Goal: Communication & Community: Answer question/provide support

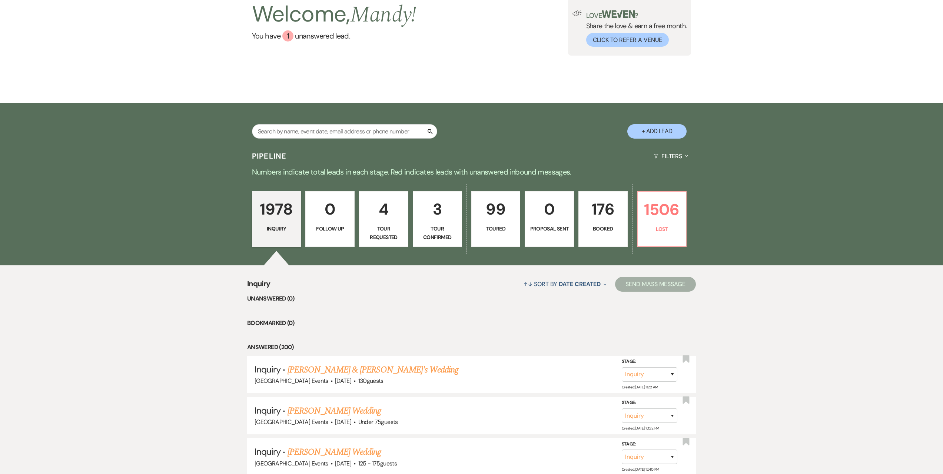
scroll to position [74, 0]
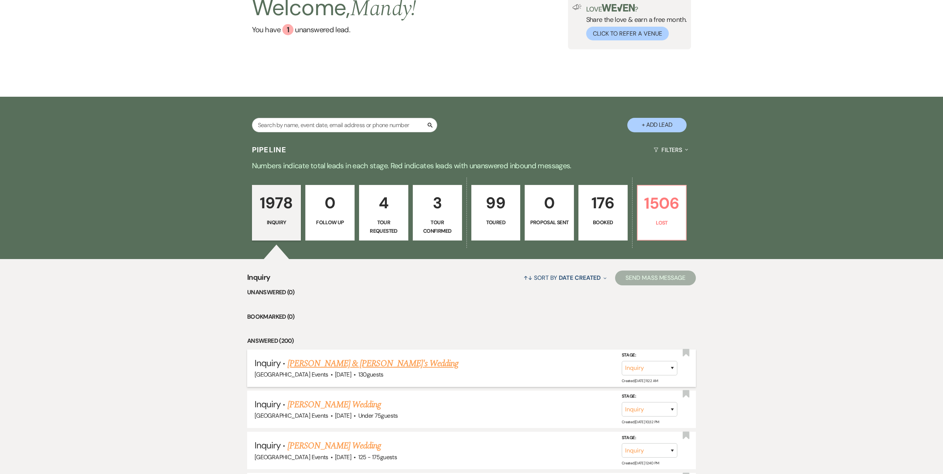
click at [406, 359] on link "[PERSON_NAME] & [PERSON_NAME]'s Wedding" at bounding box center [373, 363] width 171 height 13
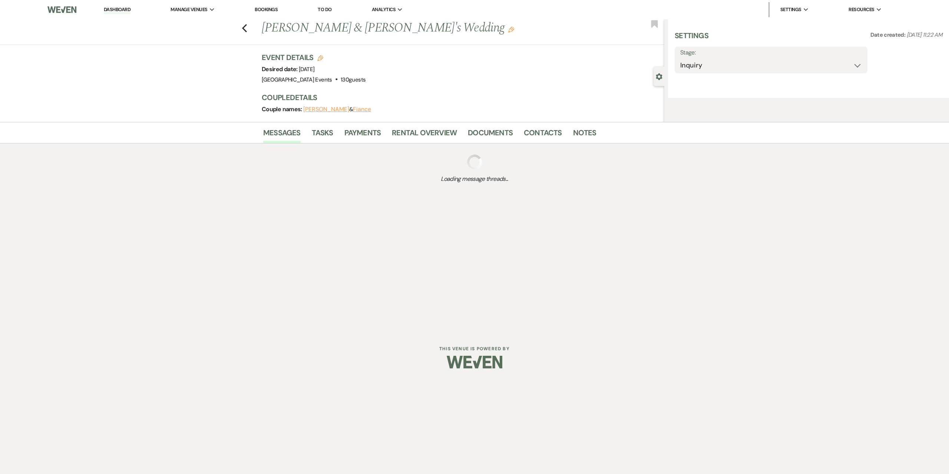
select select "5"
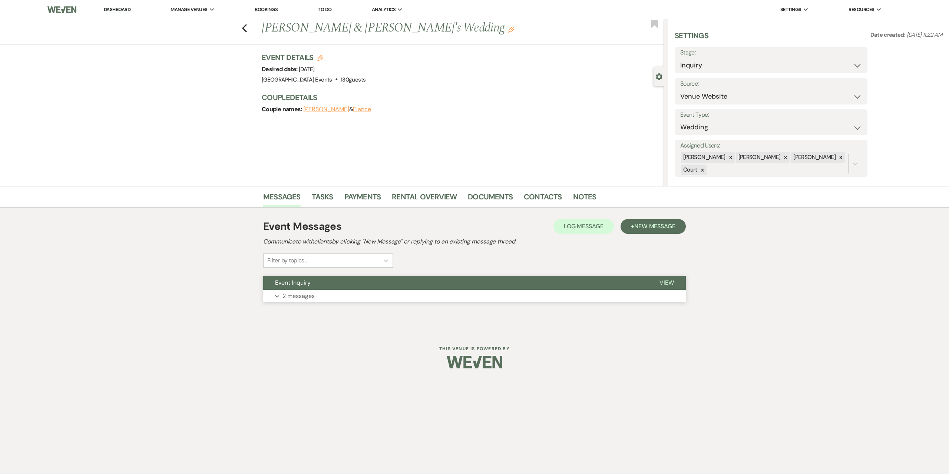
click at [311, 292] on p "2 messages" at bounding box center [298, 296] width 32 height 10
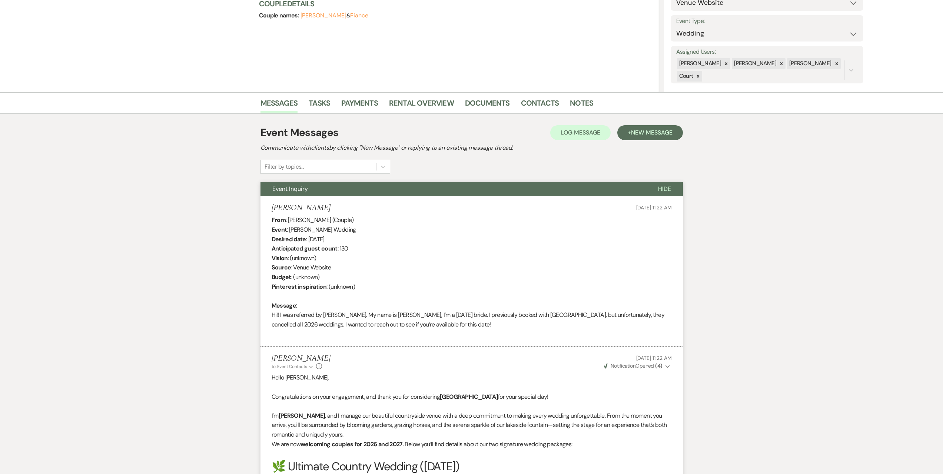
scroll to position [222, 0]
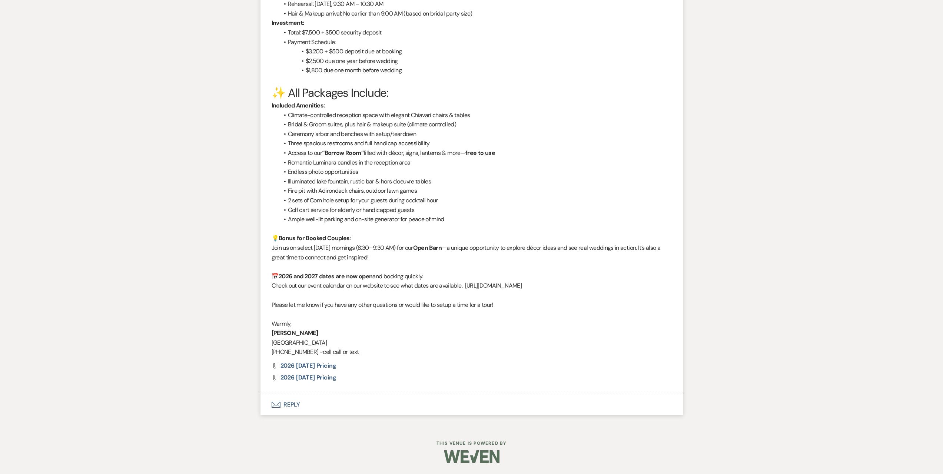
click at [348, 407] on button "Envelope Reply" at bounding box center [472, 404] width 423 height 21
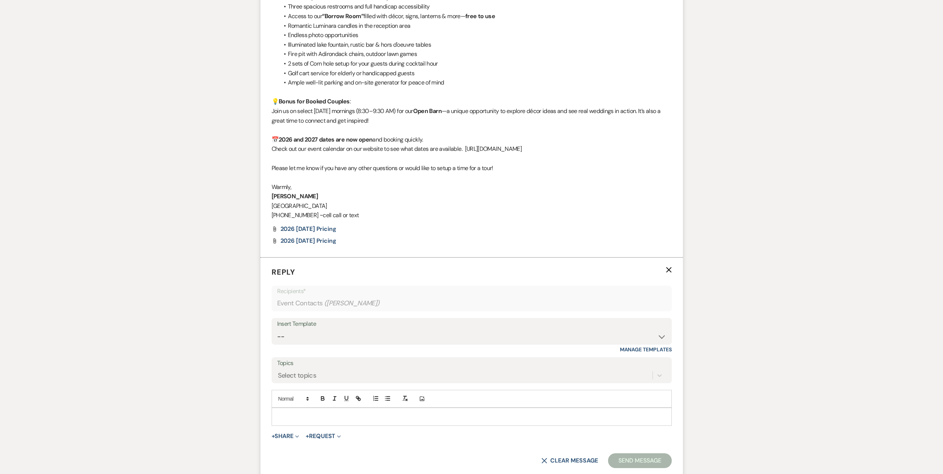
scroll to position [850, 0]
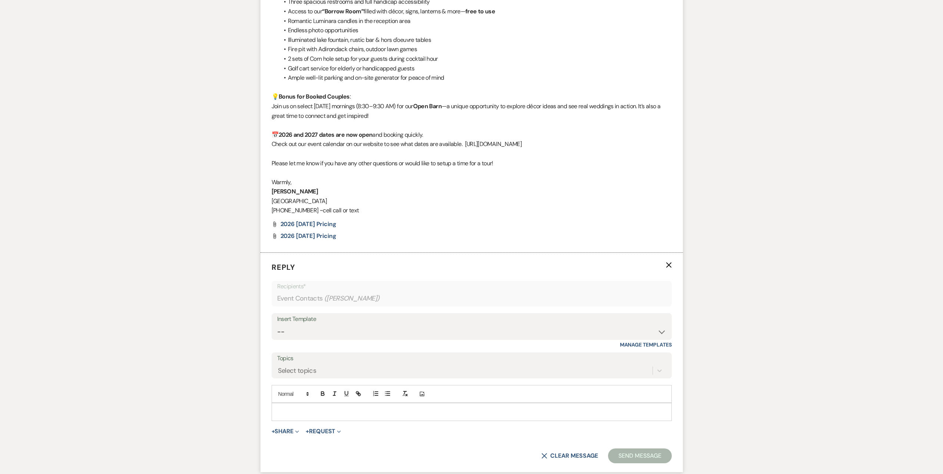
click at [348, 407] on div at bounding box center [472, 411] width 400 height 17
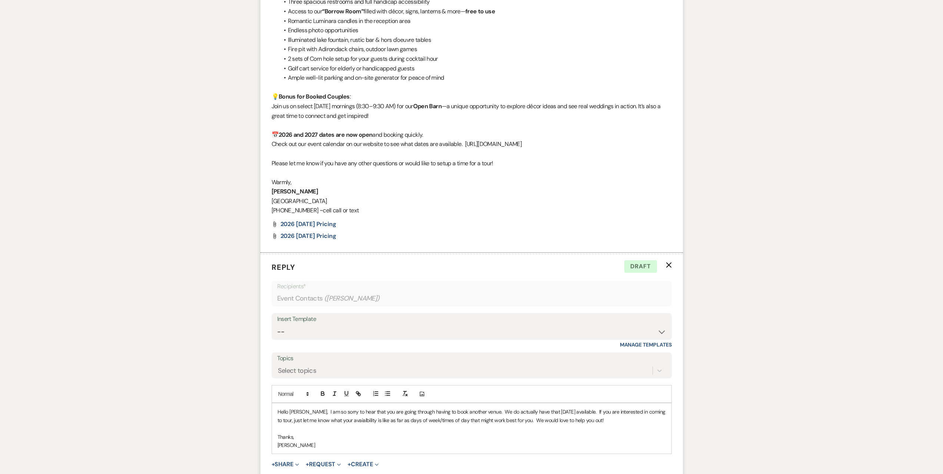
drag, startPoint x: 396, startPoint y: 421, endPoint x: 450, endPoint y: 270, distance: 160.3
click at [450, 270] on p "Reply X Draft" at bounding box center [472, 267] width 400 height 11
click at [633, 422] on p "Hello [PERSON_NAME], I am so sorry to hear that you are going through having to…" at bounding box center [472, 416] width 388 height 17
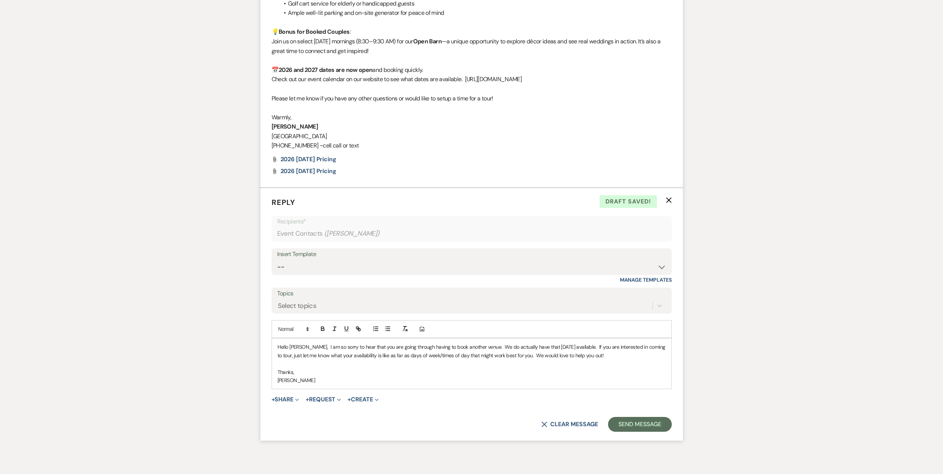
scroll to position [949, 0]
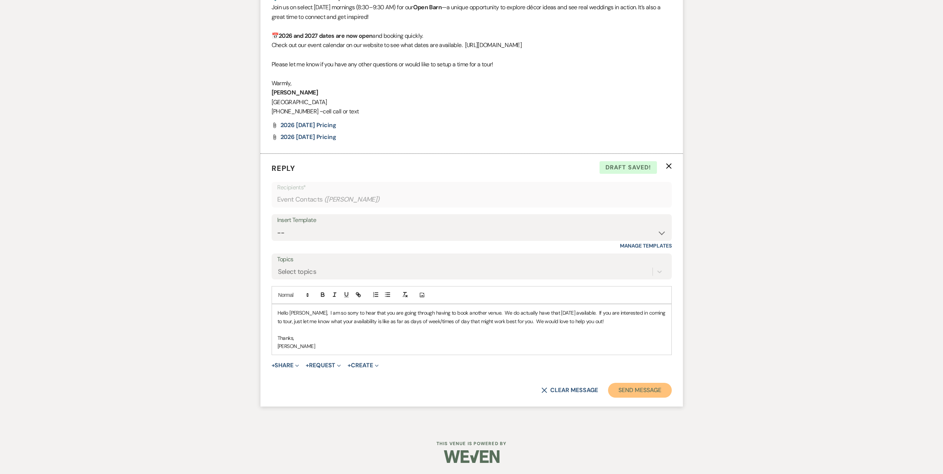
click at [624, 388] on button "Send Message" at bounding box center [639, 390] width 63 height 15
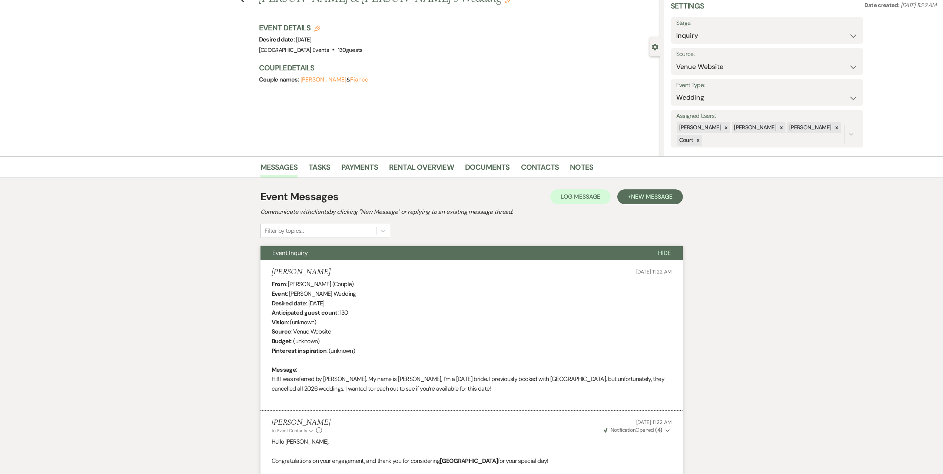
scroll to position [0, 0]
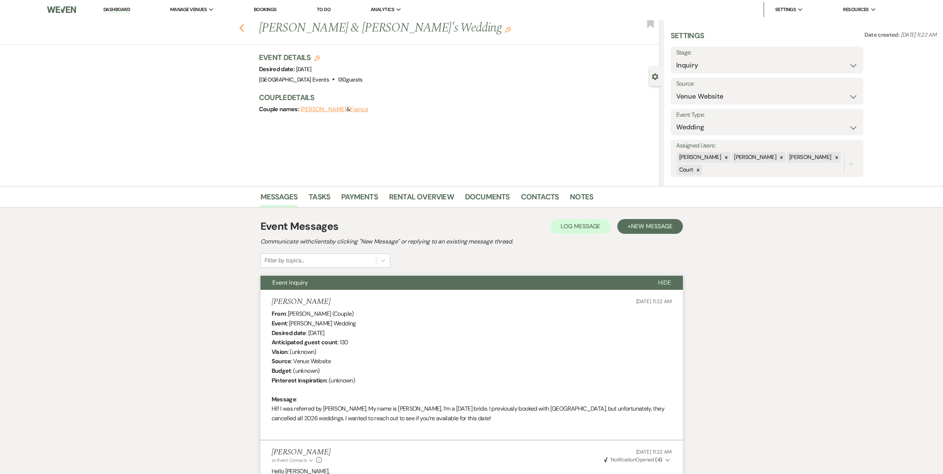
click at [244, 28] on icon "Previous" at bounding box center [242, 28] width 6 height 9
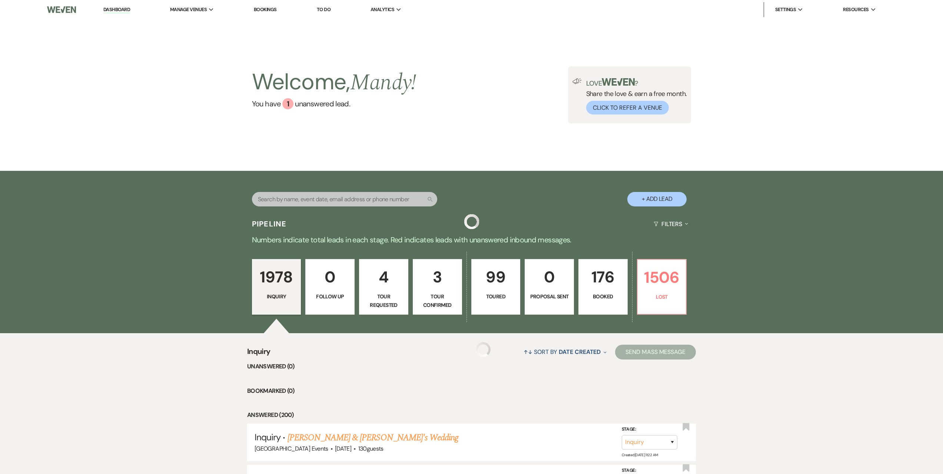
scroll to position [74, 0]
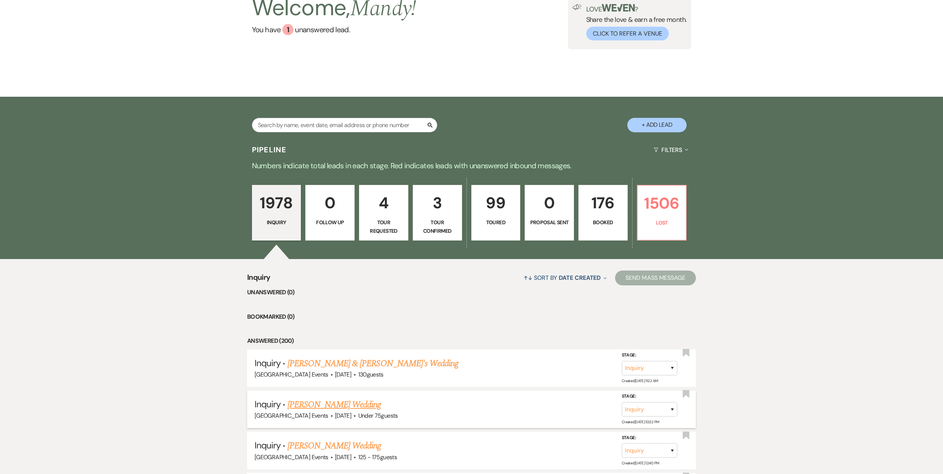
click at [318, 401] on link "[PERSON_NAME] Wedding" at bounding box center [335, 404] width 94 height 13
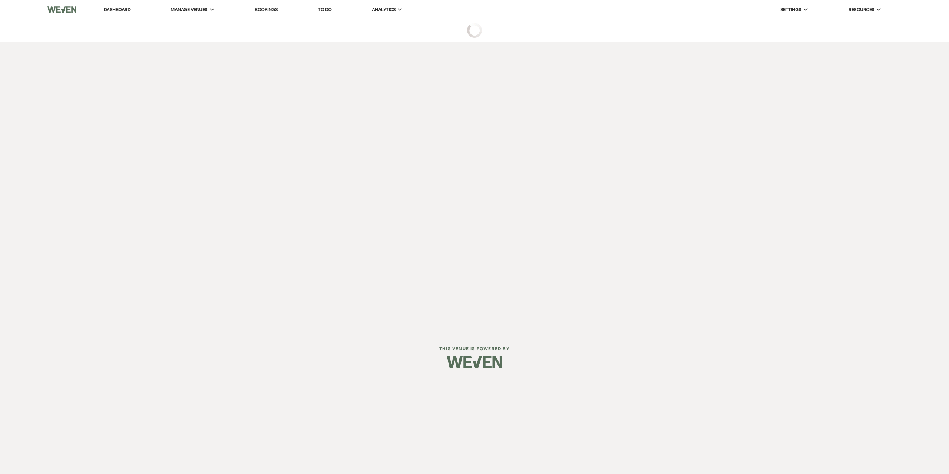
select select "3"
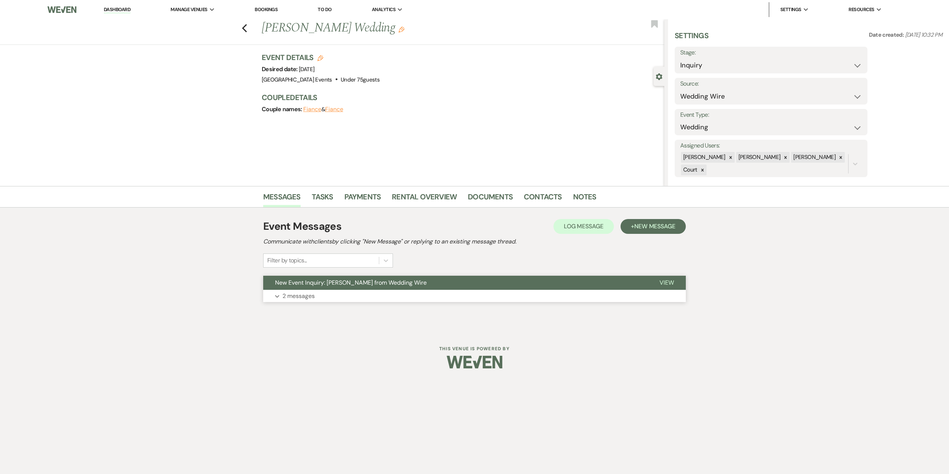
click at [380, 299] on button "Expand 2 messages" at bounding box center [474, 296] width 423 height 13
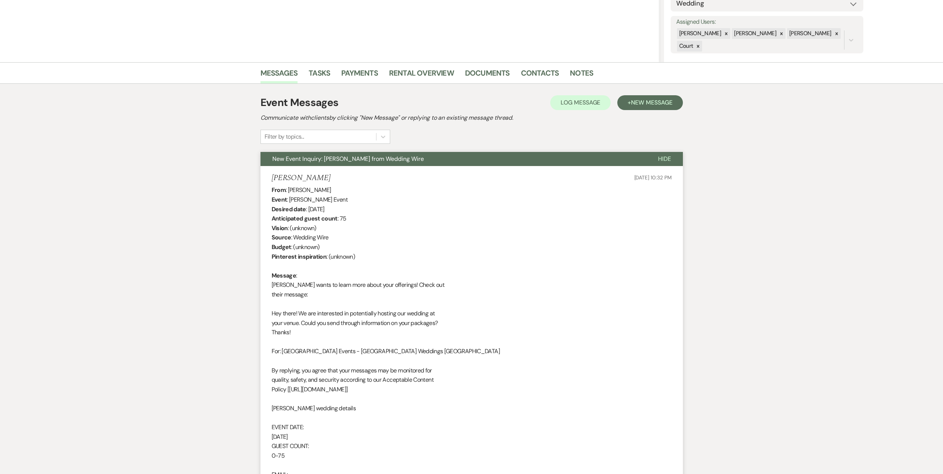
scroll to position [222, 0]
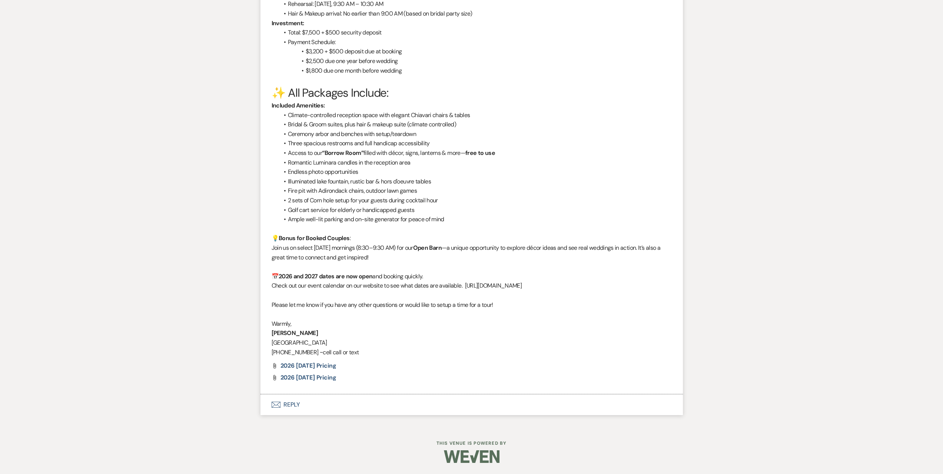
click at [323, 405] on button "Envelope Reply" at bounding box center [472, 404] width 423 height 21
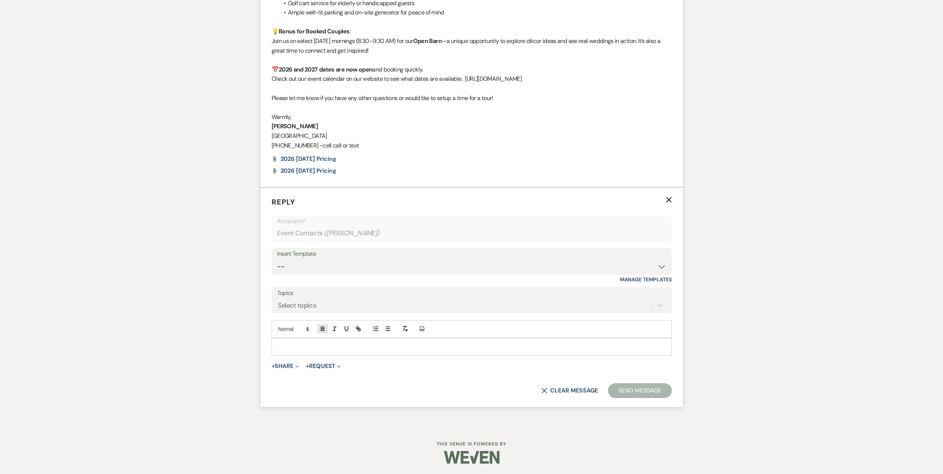
scroll to position [1125, 0]
click at [332, 257] on div "Insert Template" at bounding box center [471, 253] width 389 height 11
click at [329, 263] on select "-- Seating Chart [PERSON_NAME] Weven Portal Introduction Payment Template Follo…" at bounding box center [471, 266] width 389 height 14
select select "5995"
click at [277, 259] on select "-- Seating Chart [PERSON_NAME] Weven Portal Introduction Payment Template Follo…" at bounding box center [471, 266] width 389 height 14
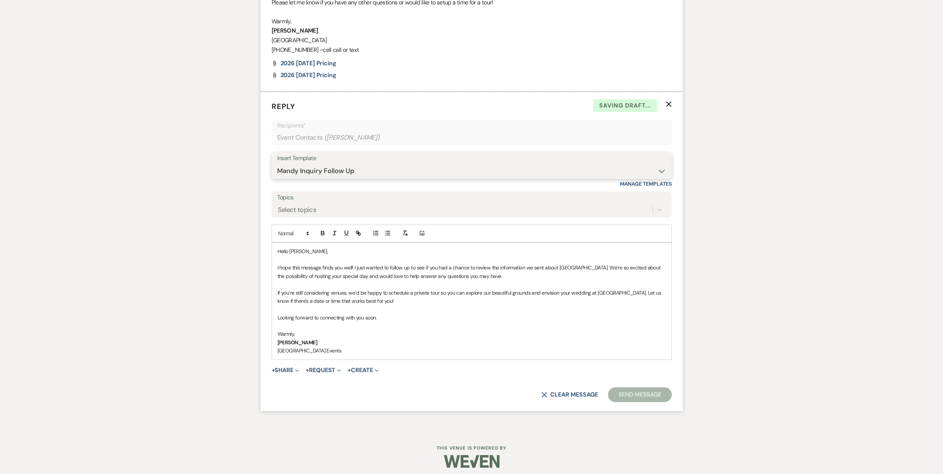
scroll to position [1224, 0]
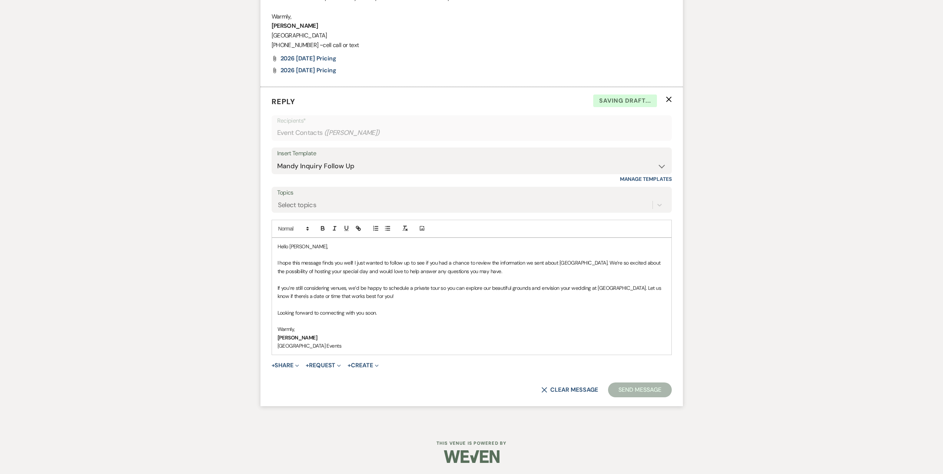
click at [642, 390] on button "Send Message" at bounding box center [639, 390] width 63 height 15
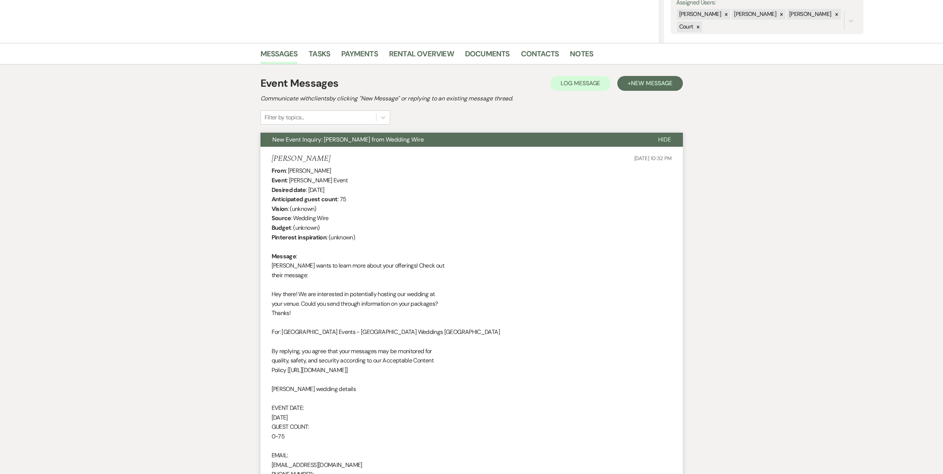
scroll to position [0, 0]
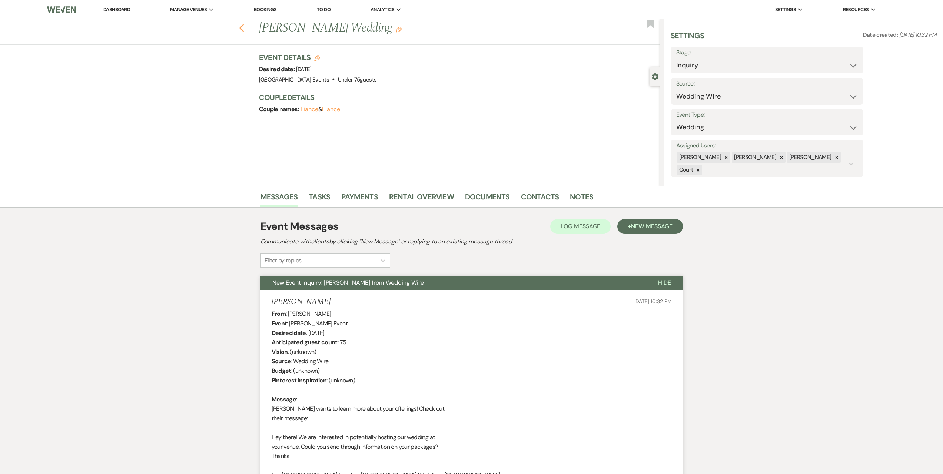
click at [245, 29] on icon "Previous" at bounding box center [242, 28] width 6 height 9
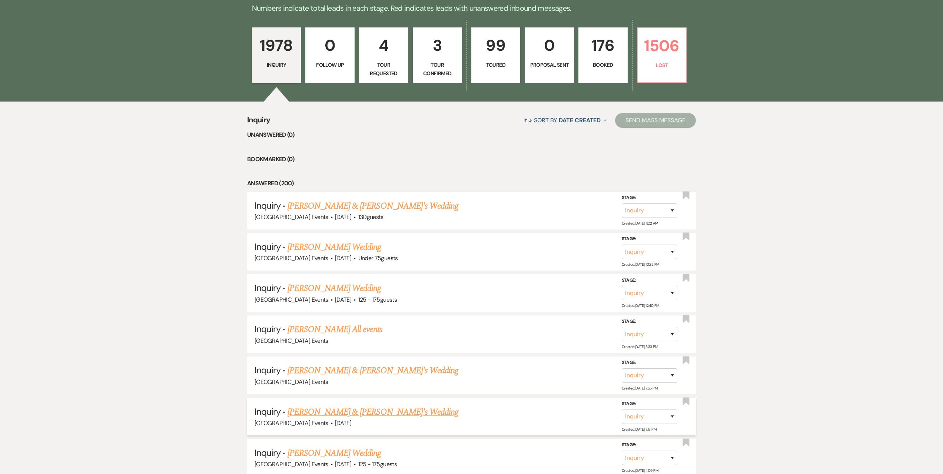
scroll to position [259, 0]
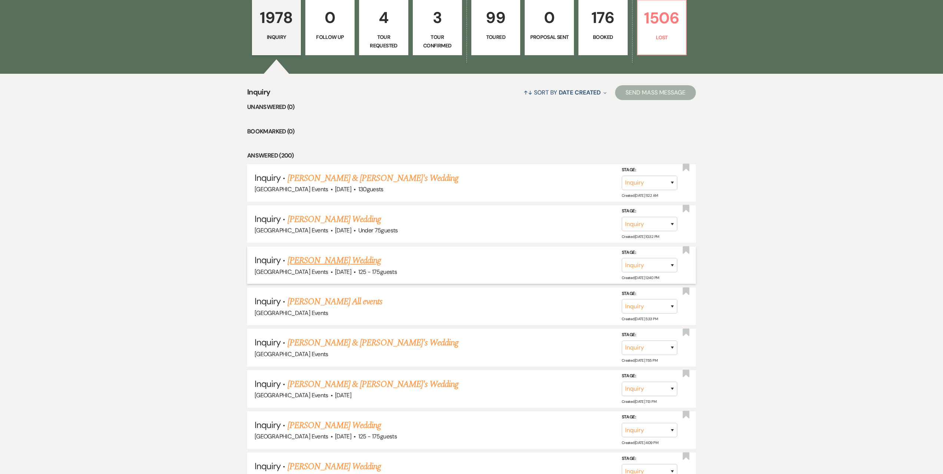
click at [341, 268] on span "[DATE]" at bounding box center [343, 272] width 16 height 8
click at [341, 255] on link "[PERSON_NAME] Wedding" at bounding box center [335, 260] width 94 height 13
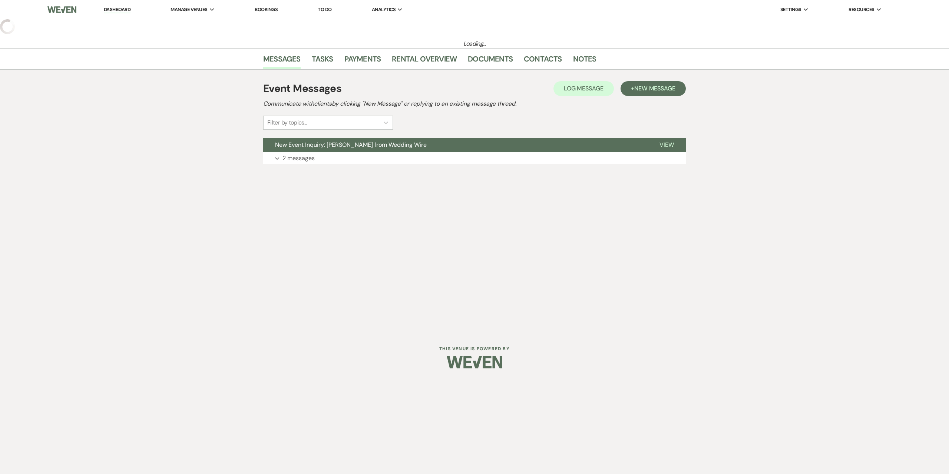
select select "3"
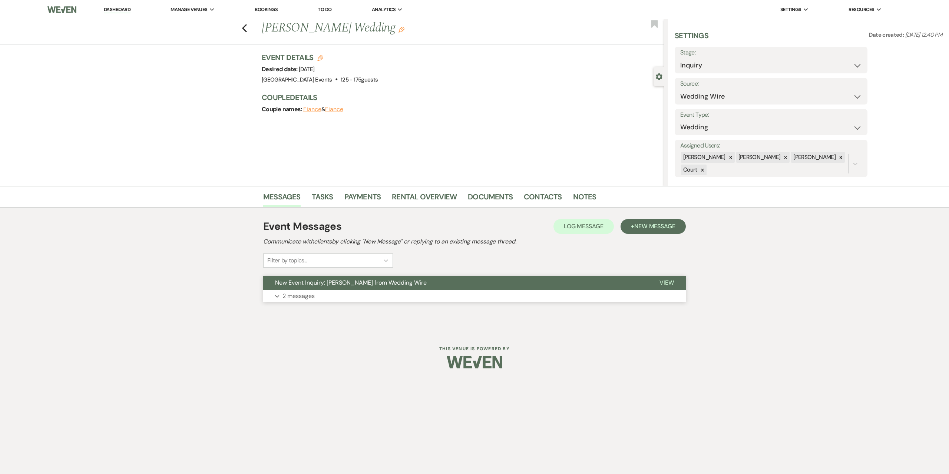
click at [343, 298] on button "Expand 2 messages" at bounding box center [474, 296] width 423 height 13
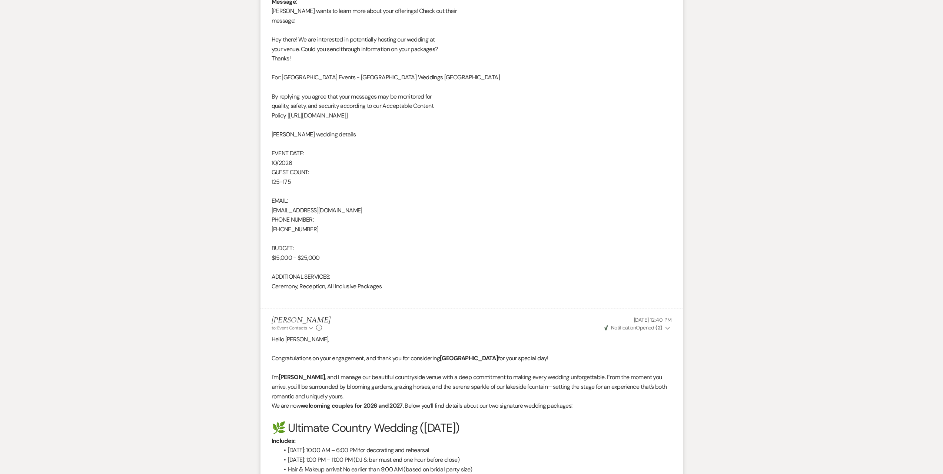
scroll to position [408, 0]
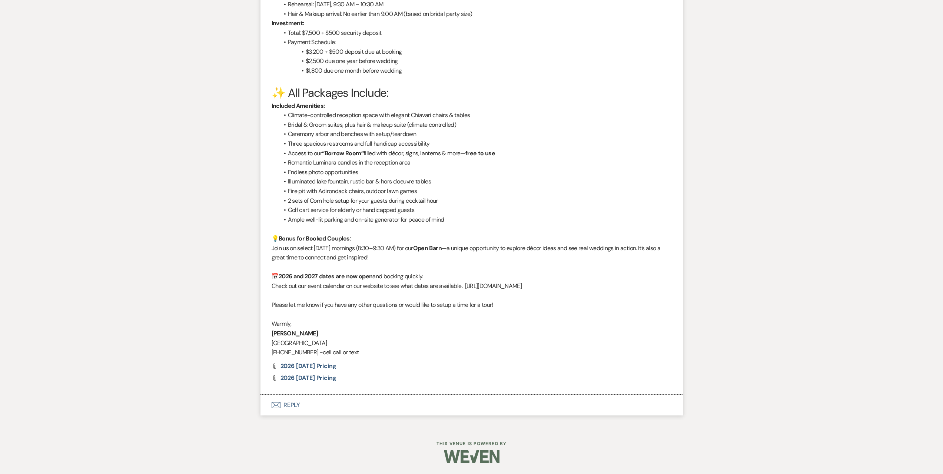
click at [329, 404] on button "Envelope Reply" at bounding box center [472, 405] width 423 height 21
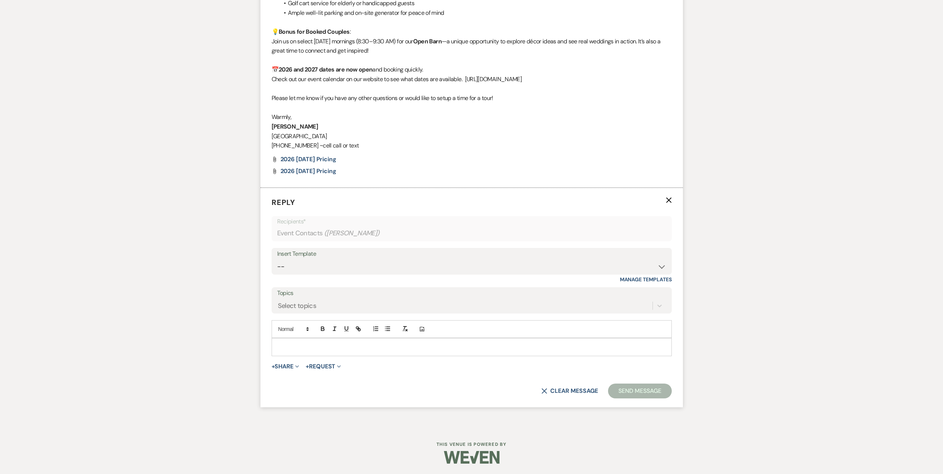
scroll to position [1181, 0]
click at [334, 257] on div "Insert Template" at bounding box center [471, 253] width 389 height 11
click at [332, 261] on select "-- Seating Chart [PERSON_NAME] Weven Portal Introduction Payment Template Follo…" at bounding box center [471, 266] width 389 height 14
select select "5995"
click at [277, 259] on select "-- Seating Chart [PERSON_NAME] Weven Portal Introduction Payment Template Follo…" at bounding box center [471, 266] width 389 height 14
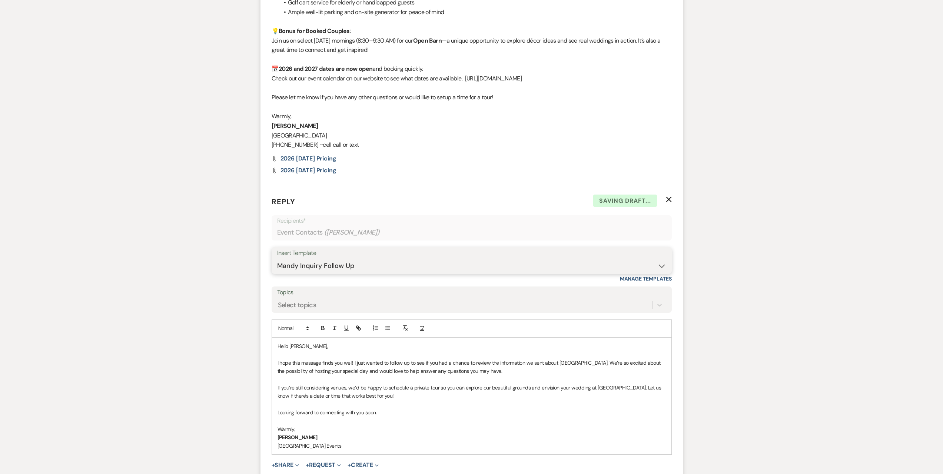
scroll to position [1281, 0]
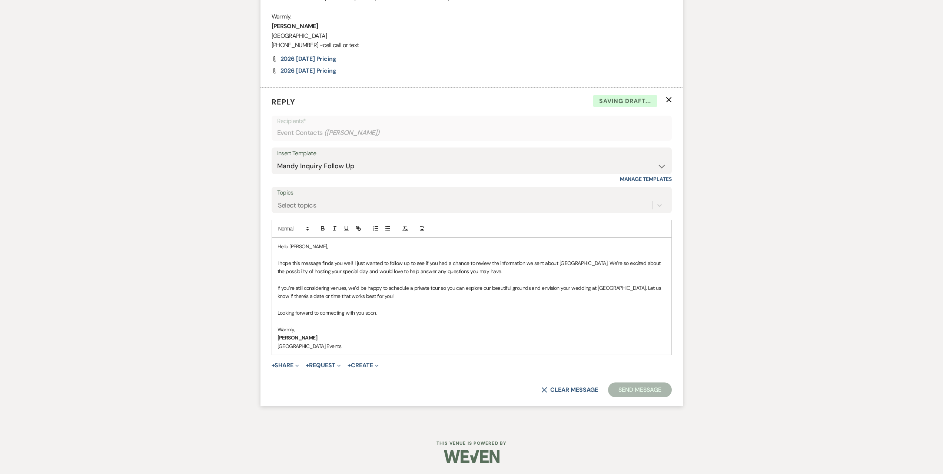
click at [647, 385] on button "Send Message" at bounding box center [639, 390] width 63 height 15
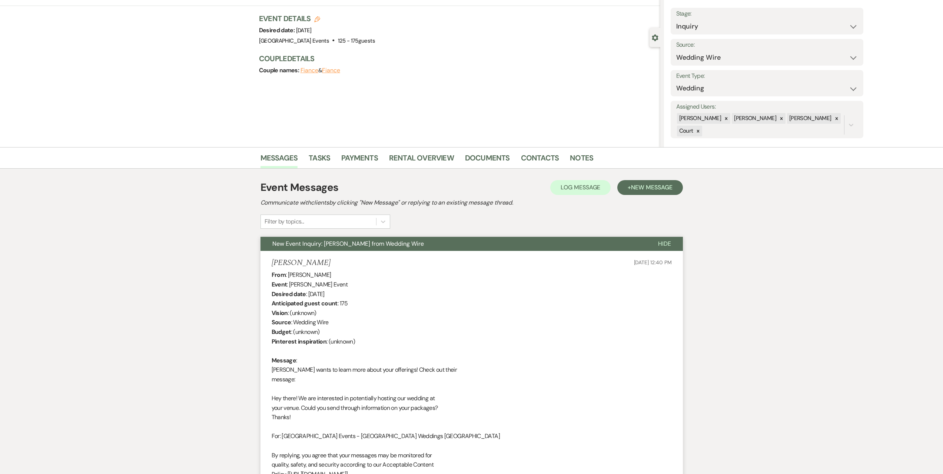
scroll to position [0, 0]
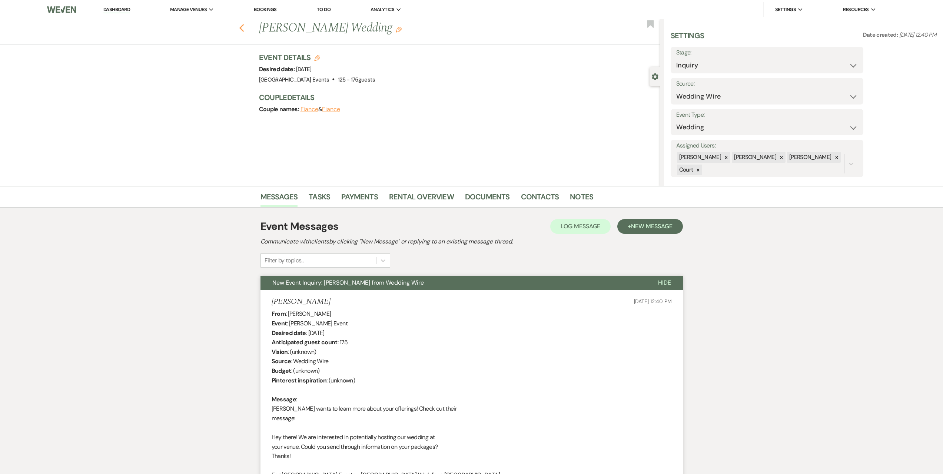
click at [244, 30] on use "button" at bounding box center [241, 28] width 5 height 8
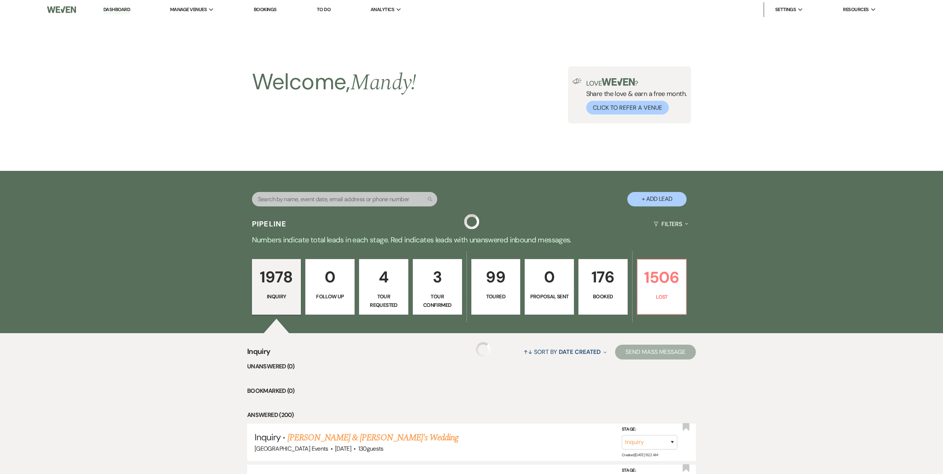
scroll to position [259, 0]
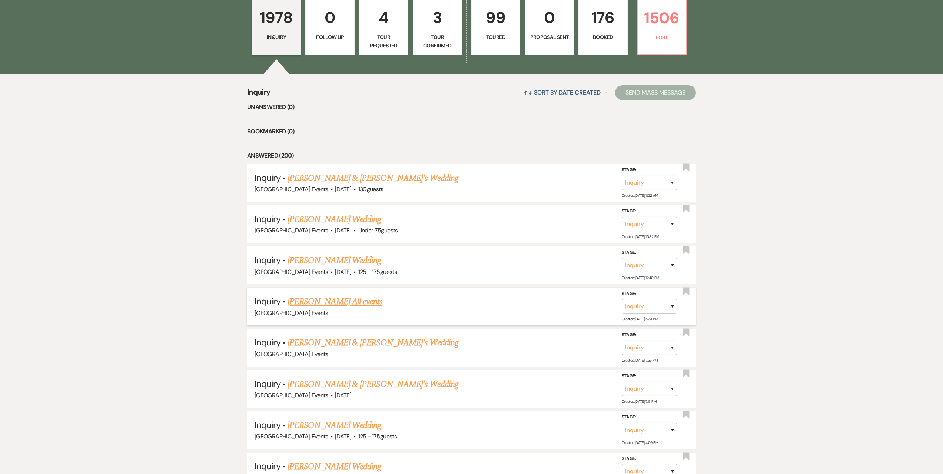
click at [348, 301] on link "[PERSON_NAME] All events" at bounding box center [335, 301] width 95 height 13
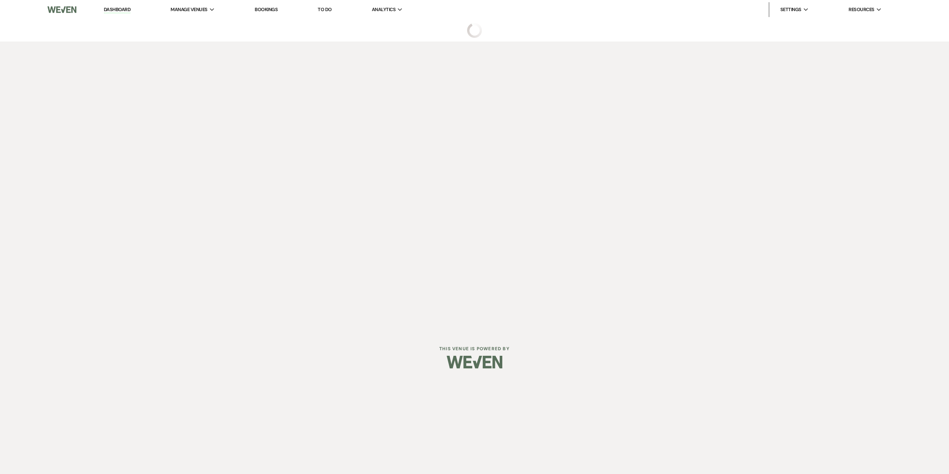
select select "5"
select select "13"
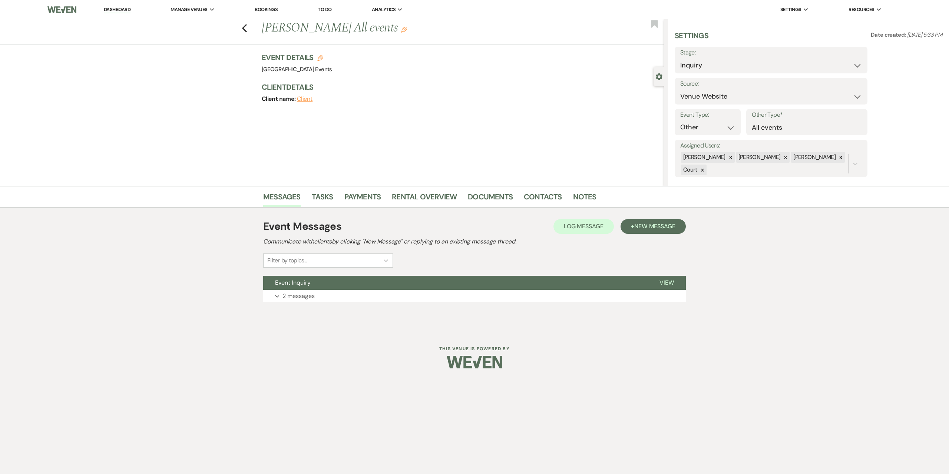
click at [348, 301] on button "Expand 2 messages" at bounding box center [474, 296] width 423 height 13
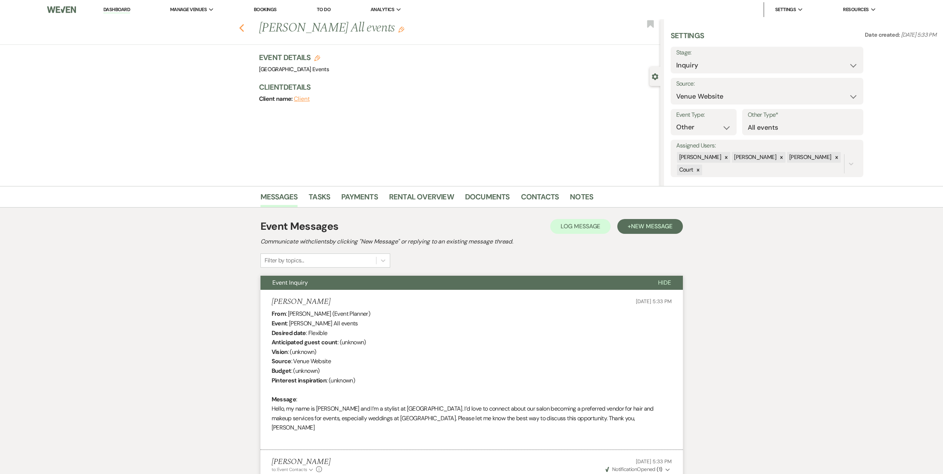
click at [244, 25] on use "button" at bounding box center [241, 28] width 5 height 8
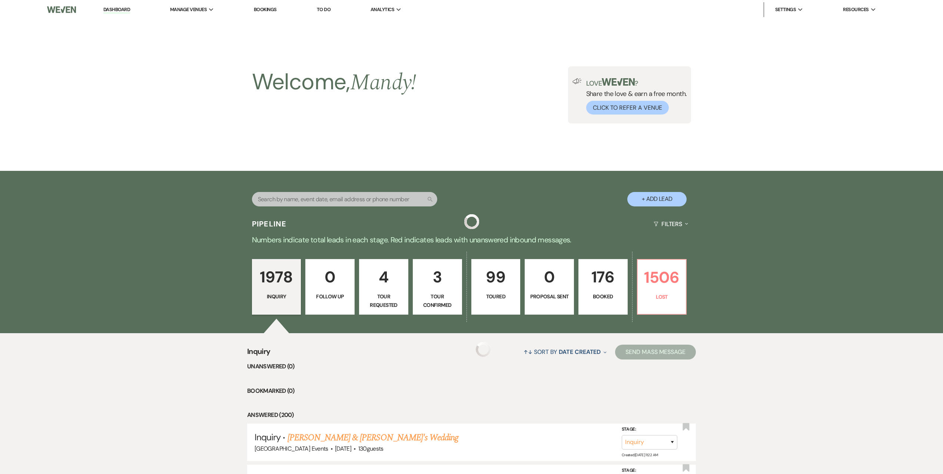
scroll to position [259, 0]
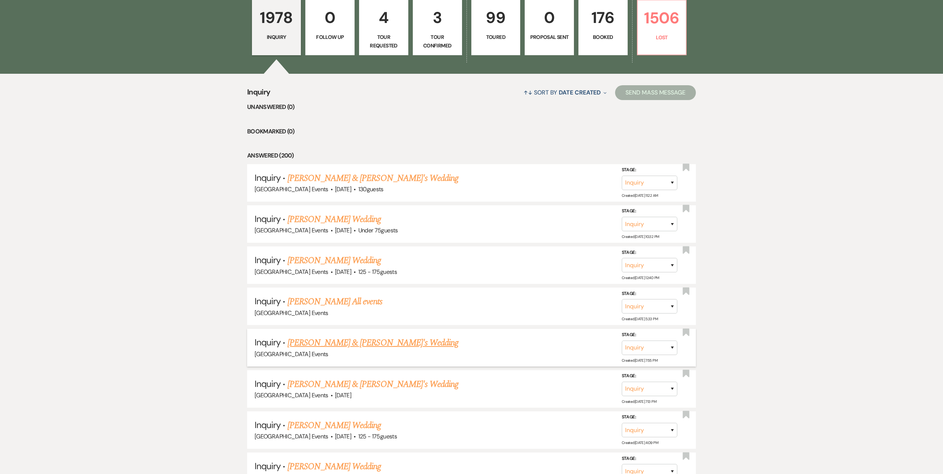
click at [374, 343] on link "[PERSON_NAME] & [PERSON_NAME]'s Wedding" at bounding box center [373, 342] width 171 height 13
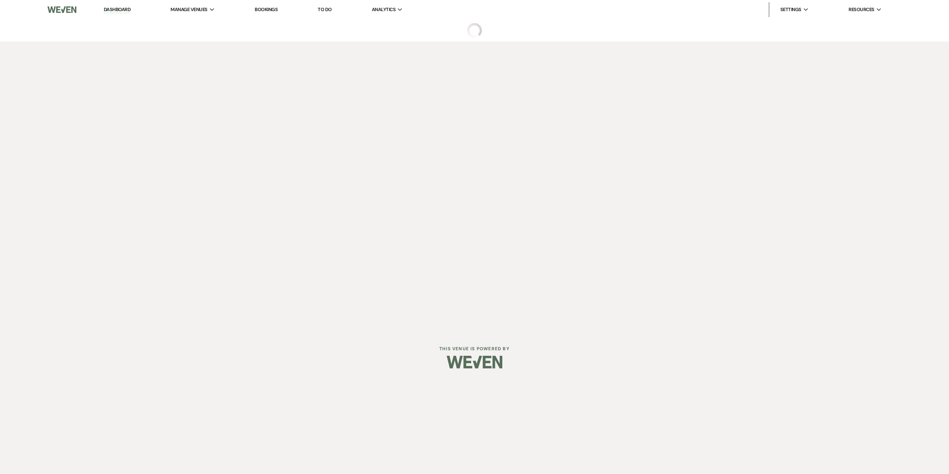
select select "6"
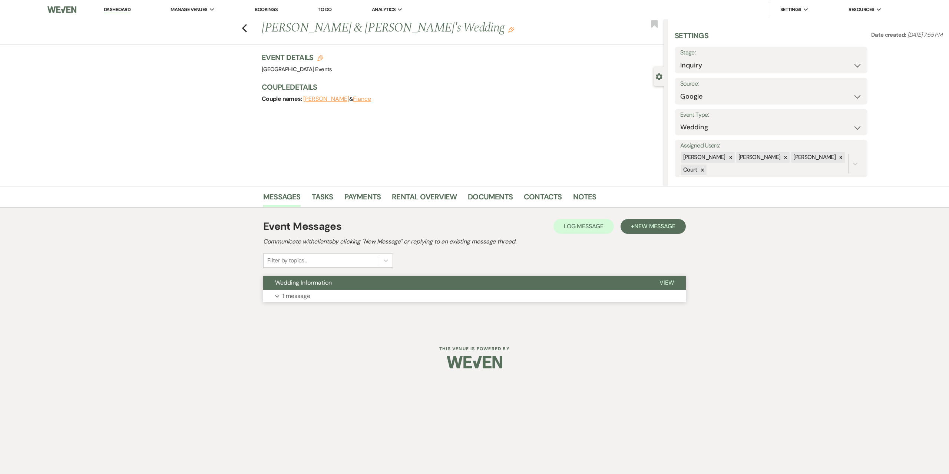
click at [380, 300] on button "Expand 1 message" at bounding box center [474, 296] width 423 height 13
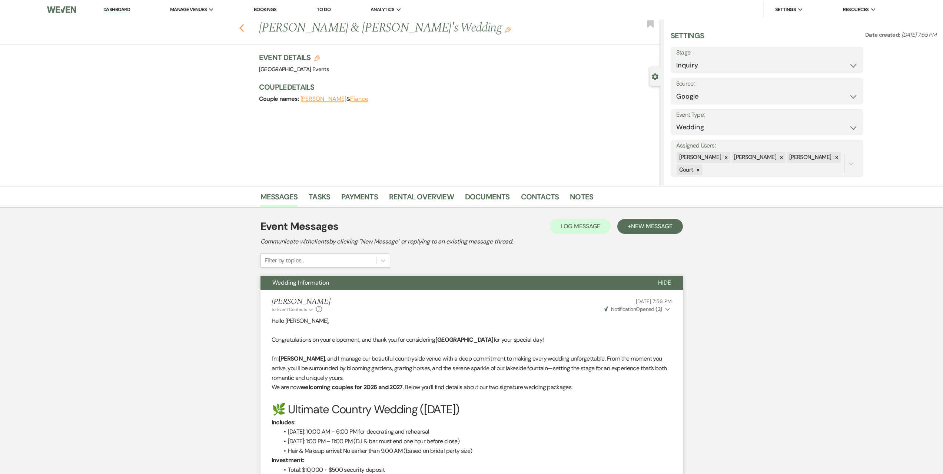
click at [244, 31] on icon "Previous" at bounding box center [242, 28] width 6 height 9
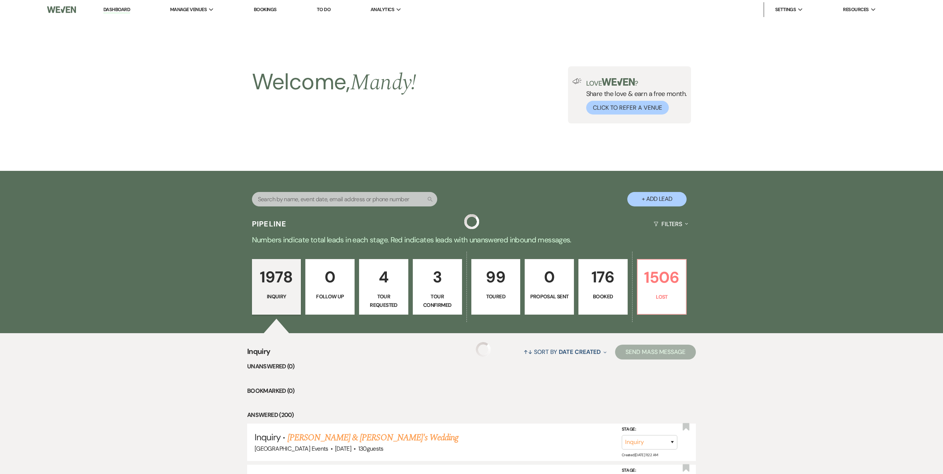
scroll to position [259, 0]
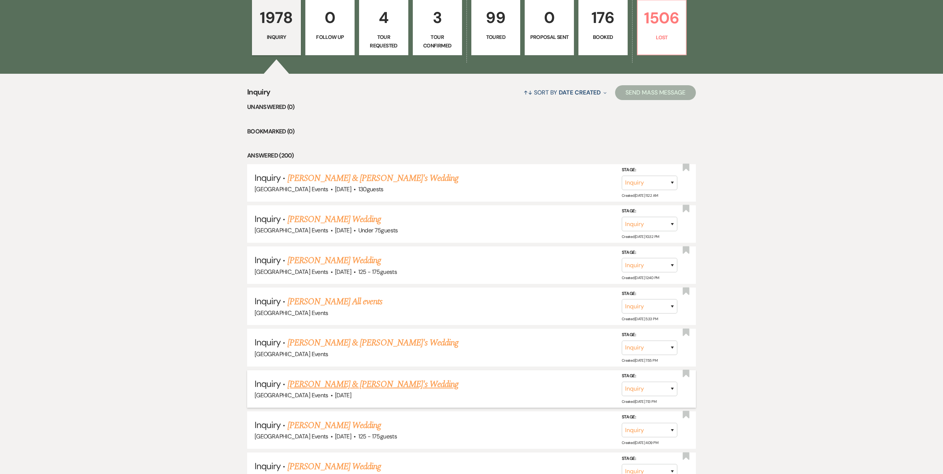
click at [376, 385] on link "[PERSON_NAME] & [PERSON_NAME]'s Wedding" at bounding box center [373, 384] width 171 height 13
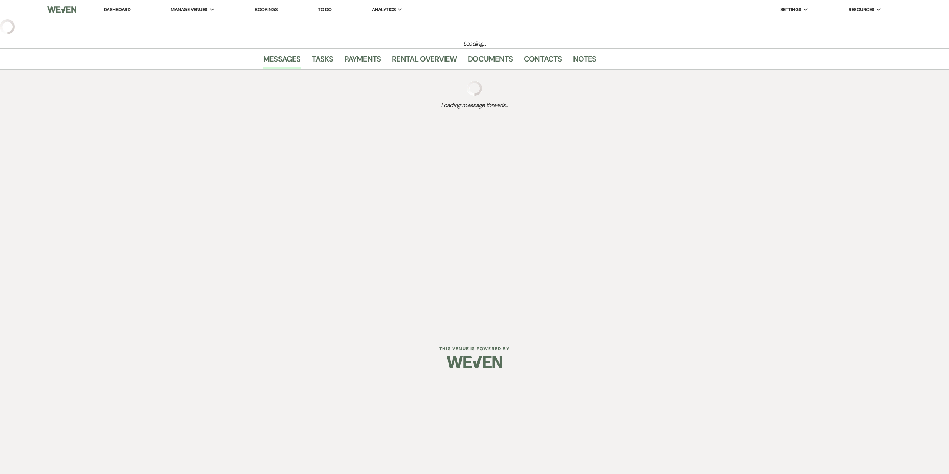
select select "5"
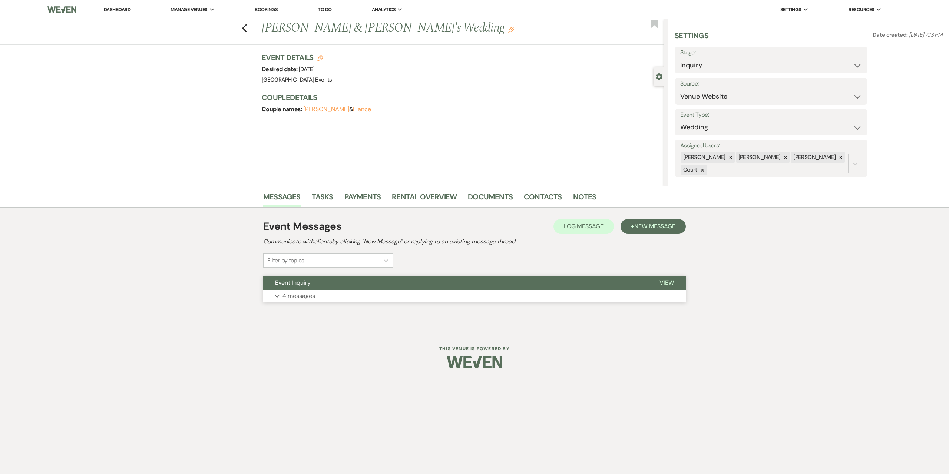
click at [354, 294] on button "Expand 4 messages" at bounding box center [474, 296] width 423 height 13
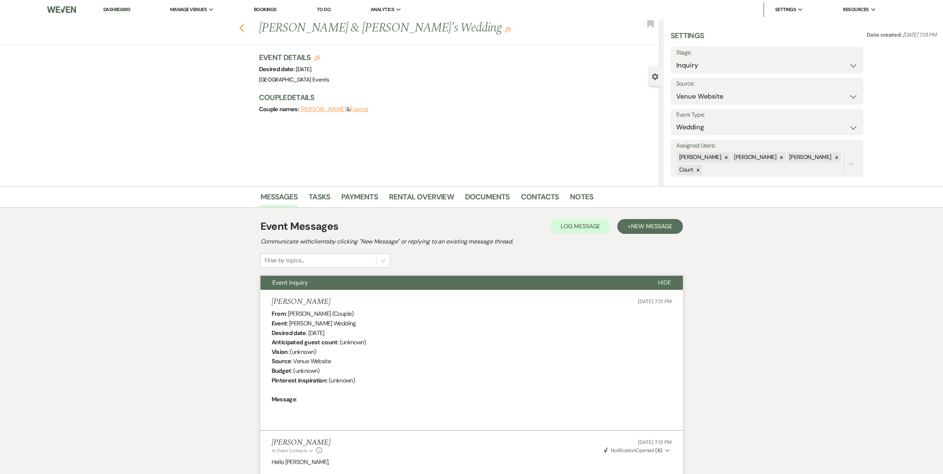
click at [244, 27] on icon "Previous" at bounding box center [242, 28] width 6 height 9
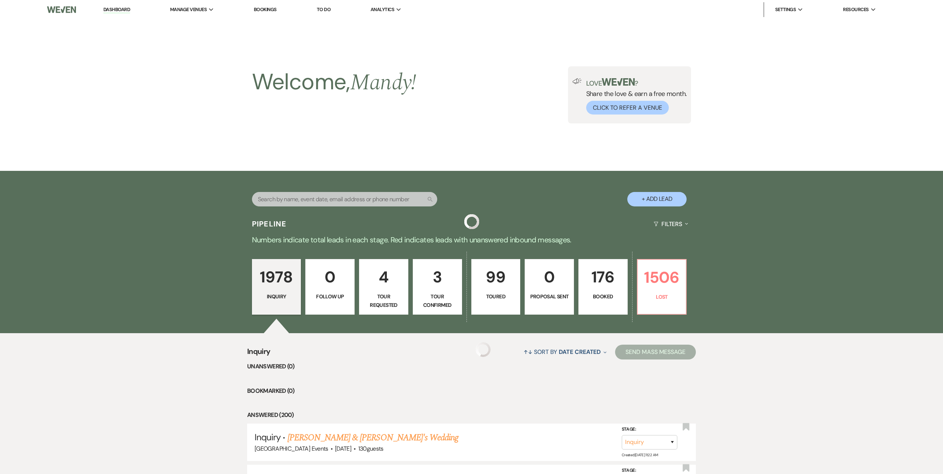
scroll to position [259, 0]
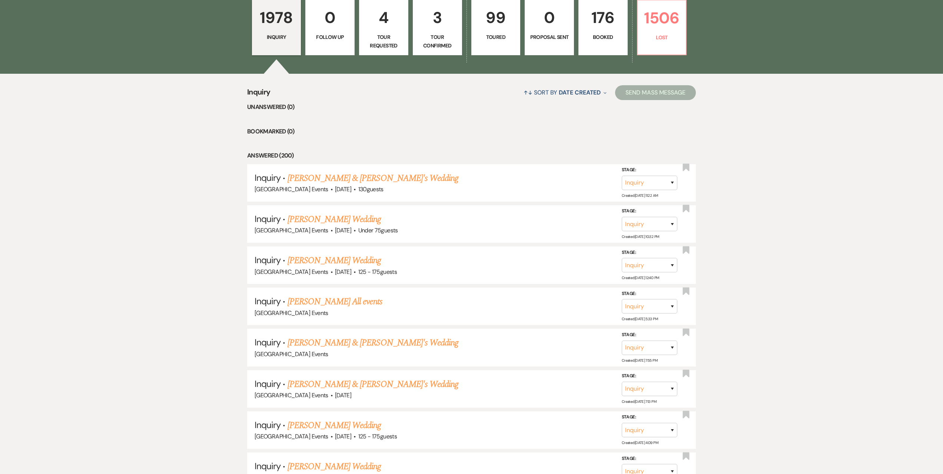
click at [375, 39] on p "Tour Requested" at bounding box center [384, 41] width 40 height 17
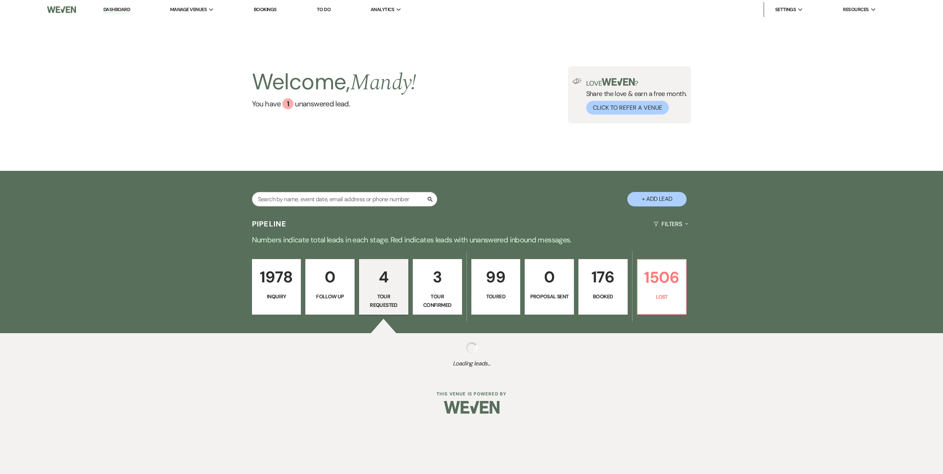
select select "2"
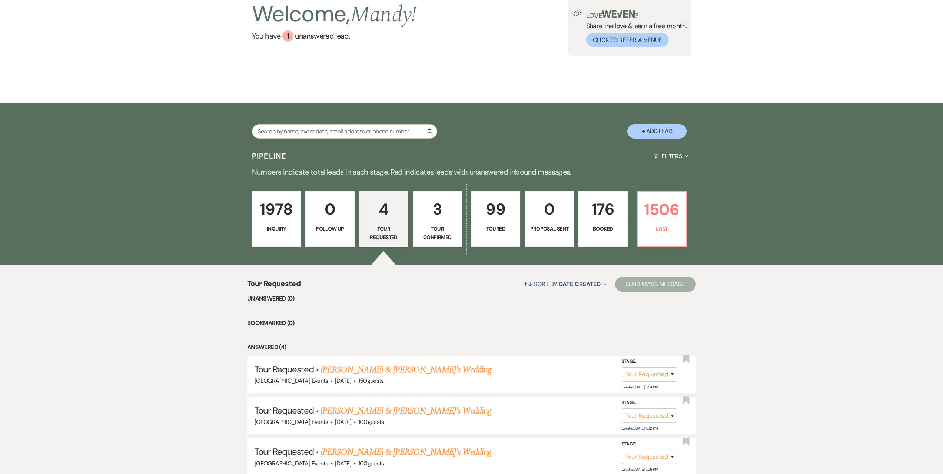
scroll to position [74, 0]
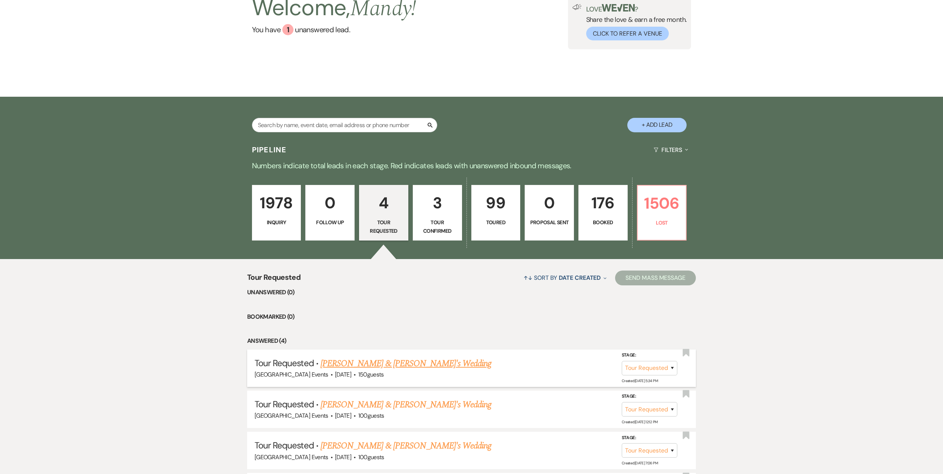
click at [413, 363] on link "[PERSON_NAME] & [PERSON_NAME]'s Wedding" at bounding box center [406, 363] width 171 height 13
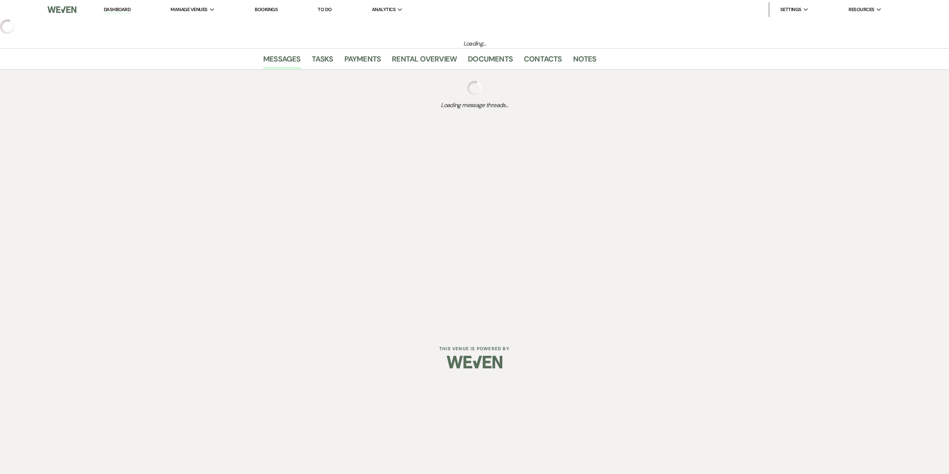
select select "2"
select select "5"
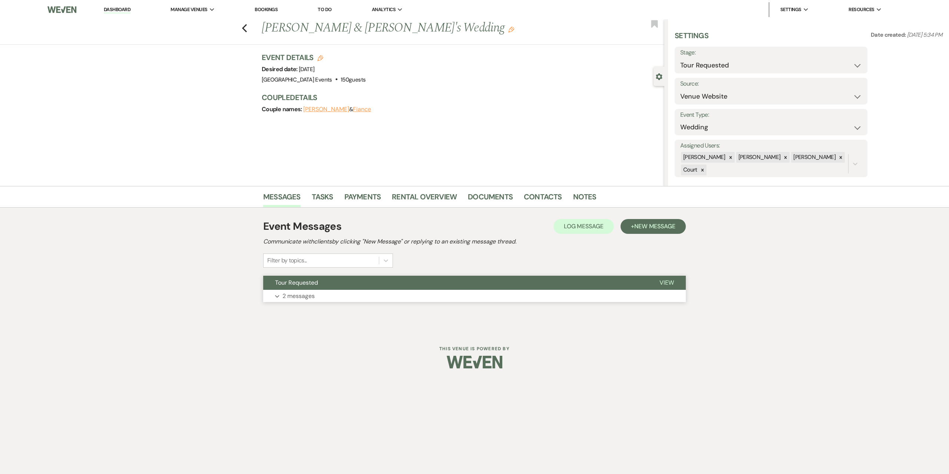
click at [410, 295] on button "Expand 2 messages" at bounding box center [474, 296] width 423 height 13
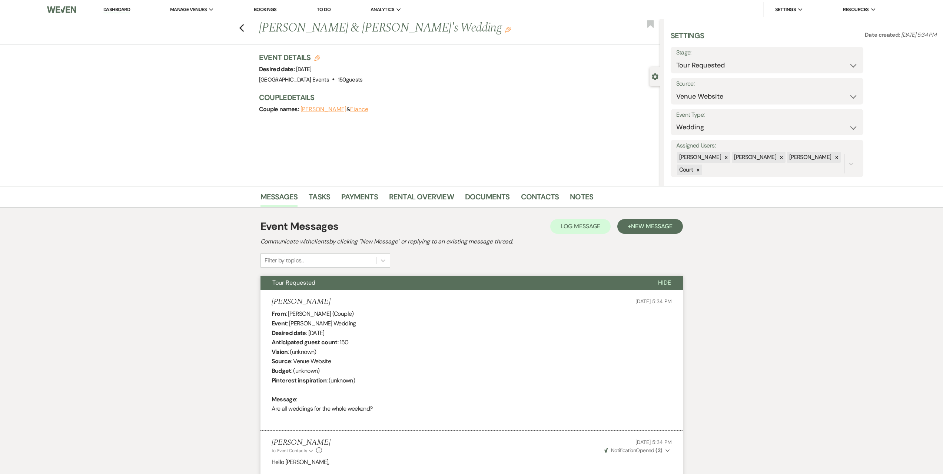
click at [729, 73] on div "Stage: Inquiry Follow Up Tour Requested Tour Confirmed Toured Proposal Sent Boo…" at bounding box center [767, 60] width 193 height 27
click at [729, 62] on select "Inquiry Follow Up Tour Requested Tour Confirmed Toured Proposal Sent Booked Lost" at bounding box center [767, 65] width 182 height 14
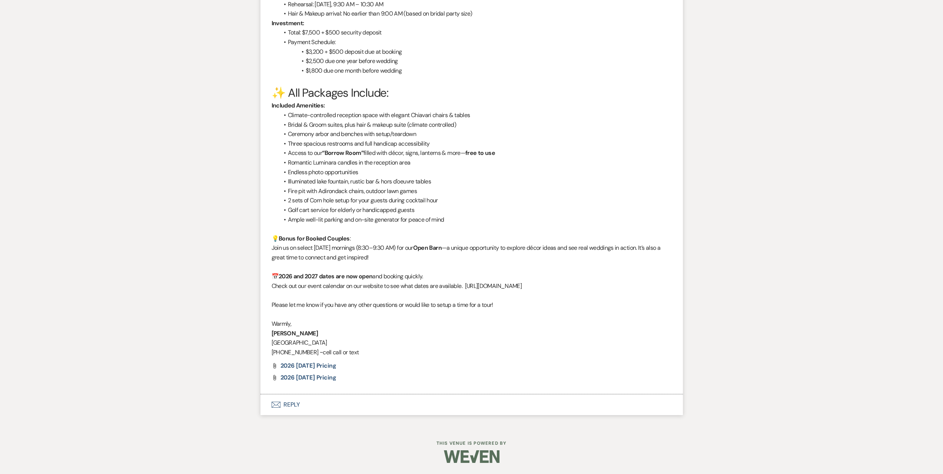
click at [341, 405] on button "Envelope Reply" at bounding box center [472, 404] width 423 height 21
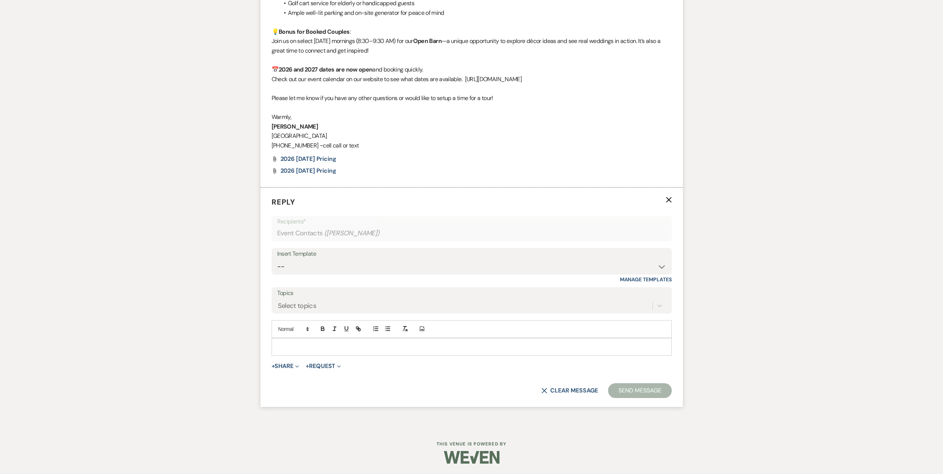
scroll to position [906, 0]
click at [337, 261] on select "-- Seating Chart [PERSON_NAME] Weven Portal Introduction Payment Template Follo…" at bounding box center [471, 266] width 389 height 14
select select "5995"
click at [277, 259] on select "-- Seating Chart [PERSON_NAME] Weven Portal Introduction Payment Template Follo…" at bounding box center [471, 266] width 389 height 14
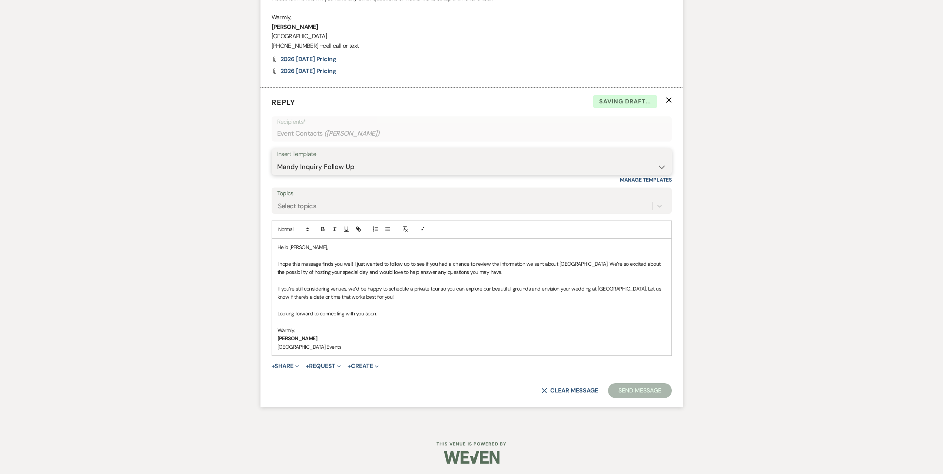
scroll to position [1006, 0]
click at [643, 394] on button "Send Message" at bounding box center [639, 390] width 63 height 15
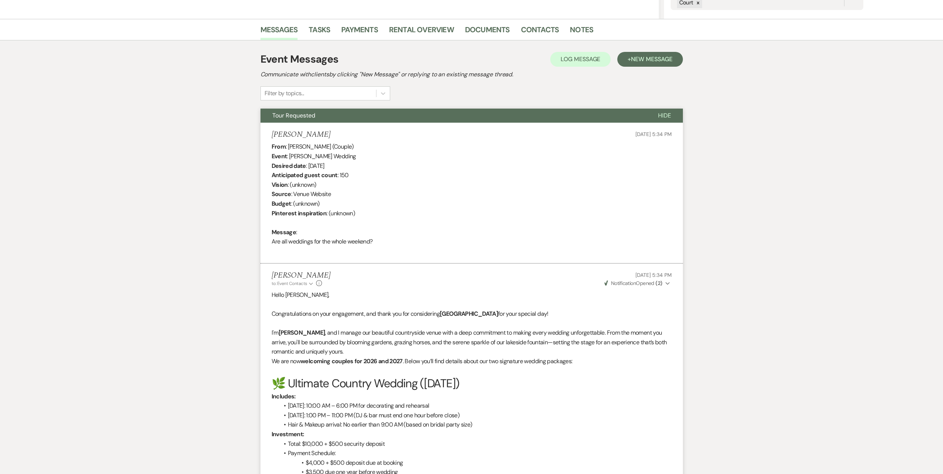
scroll to position [0, 0]
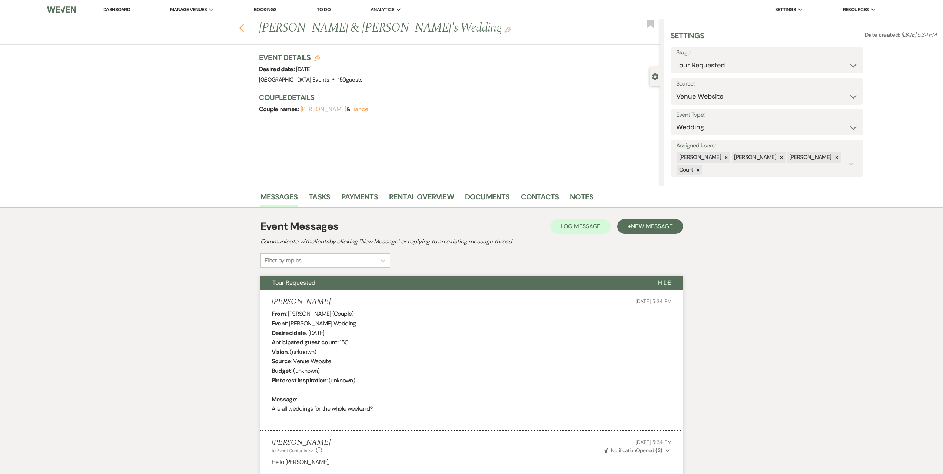
click at [245, 30] on icon "Previous" at bounding box center [242, 28] width 6 height 9
select select "2"
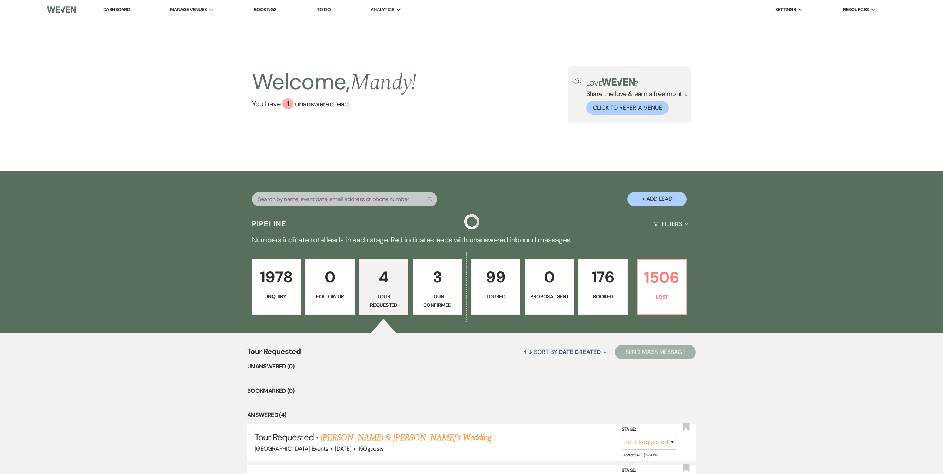
scroll to position [74, 0]
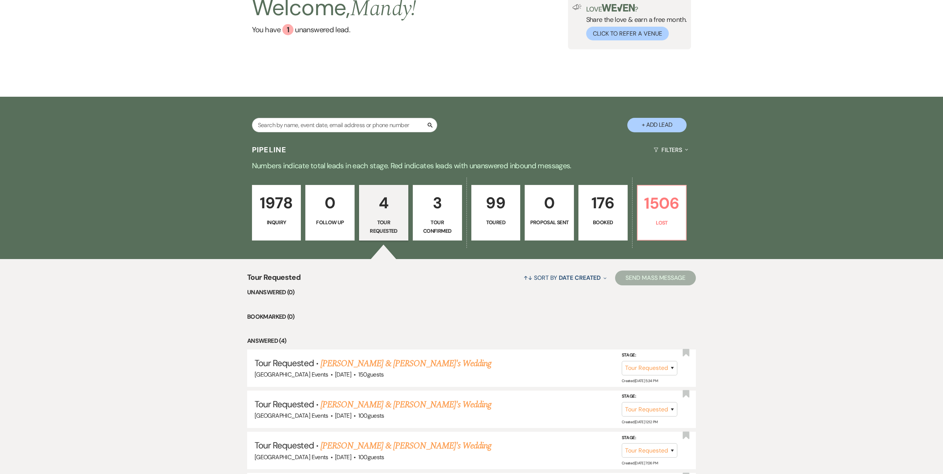
click at [431, 226] on p "Tour Confirmed" at bounding box center [438, 226] width 40 height 17
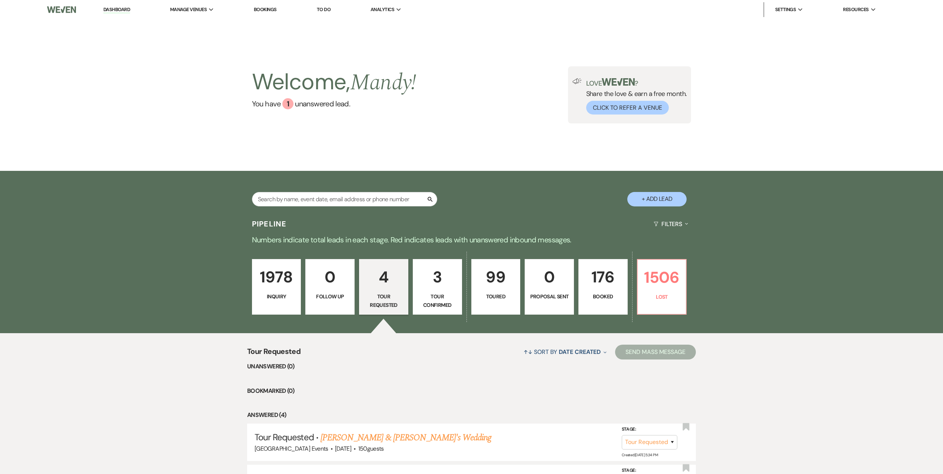
select select "4"
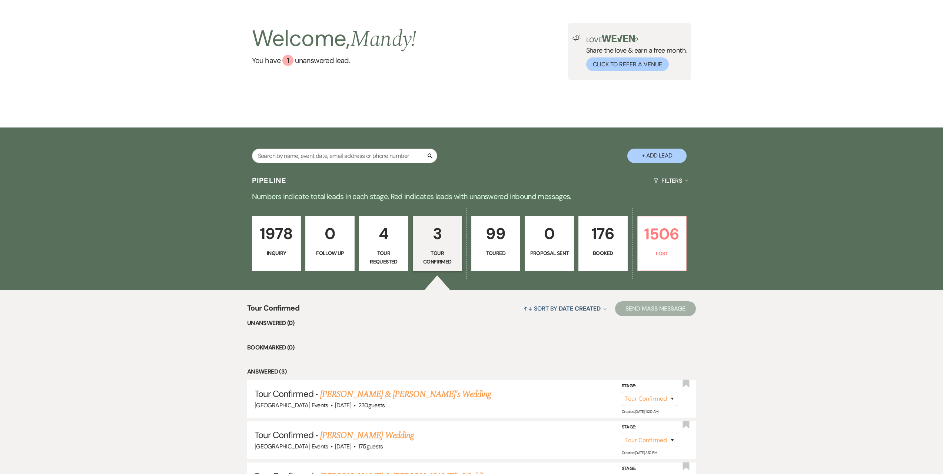
scroll to position [111, 0]
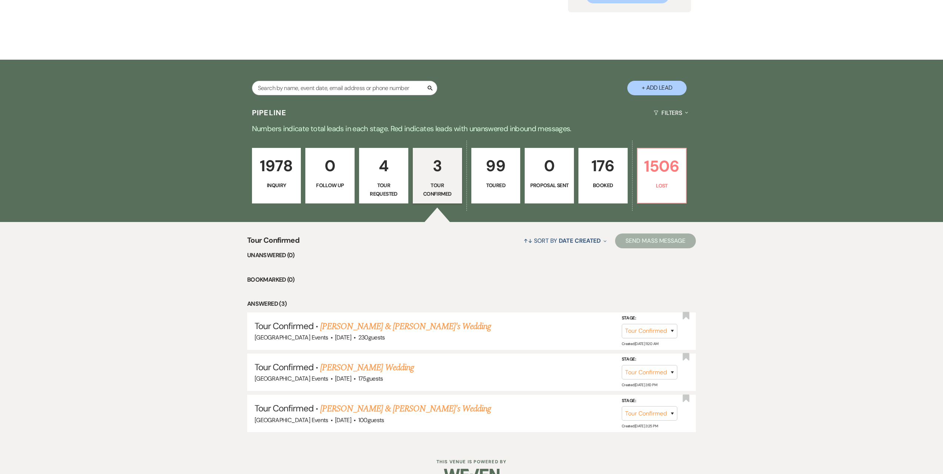
click at [261, 168] on p "1978" at bounding box center [277, 165] width 40 height 25
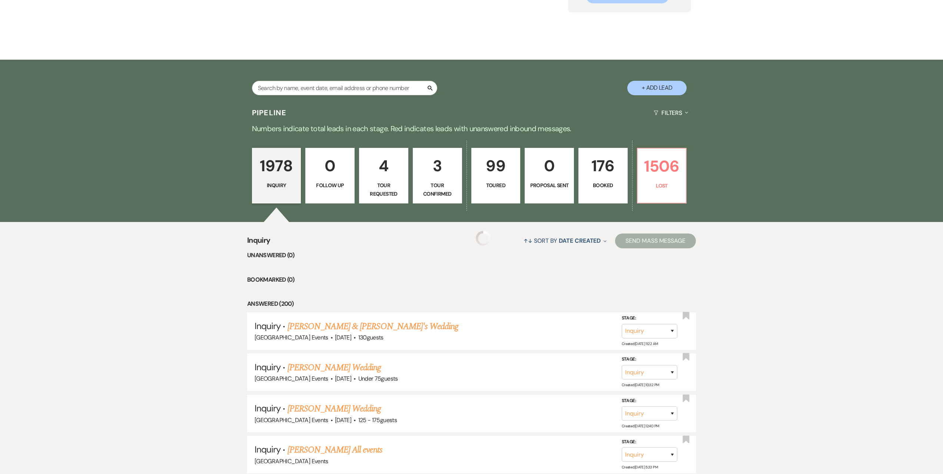
click at [284, 160] on p "1978" at bounding box center [277, 165] width 40 height 25
click at [372, 327] on link "[PERSON_NAME] & [PERSON_NAME]'s Wedding" at bounding box center [373, 326] width 171 height 13
select select "5"
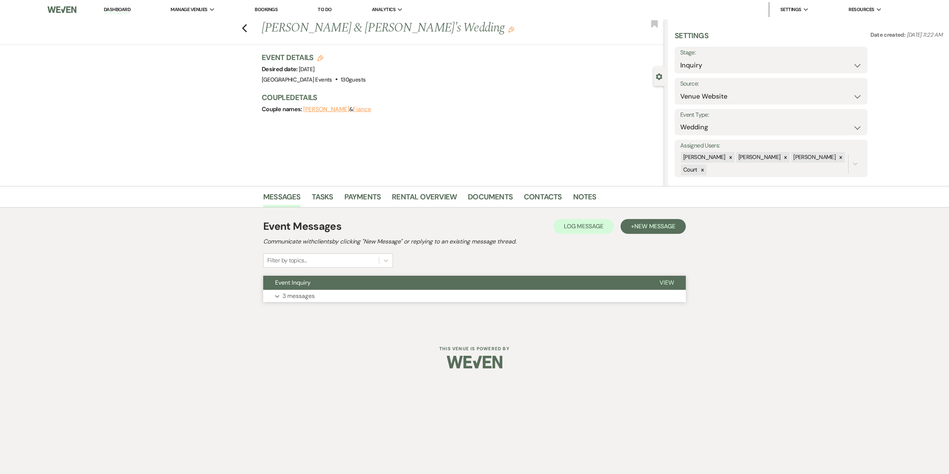
click at [305, 300] on p "3 messages" at bounding box center [298, 296] width 32 height 10
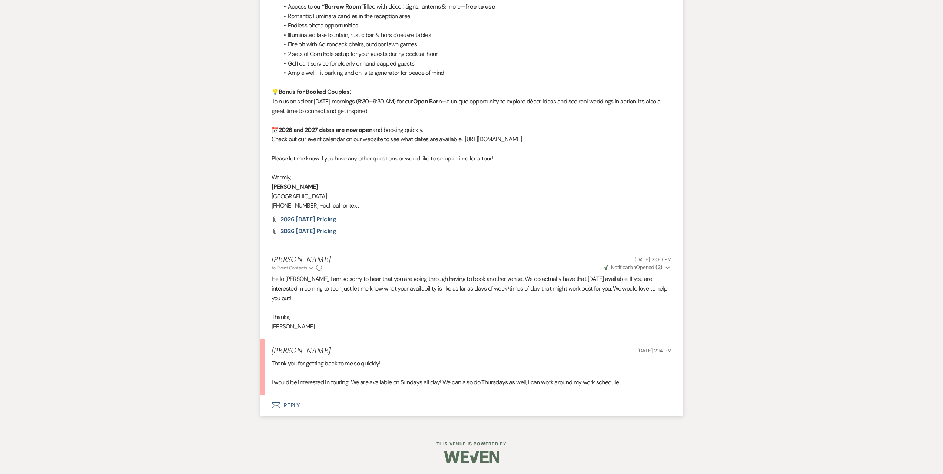
scroll to position [855, 0]
click at [393, 411] on button "Envelope Reply" at bounding box center [472, 405] width 423 height 21
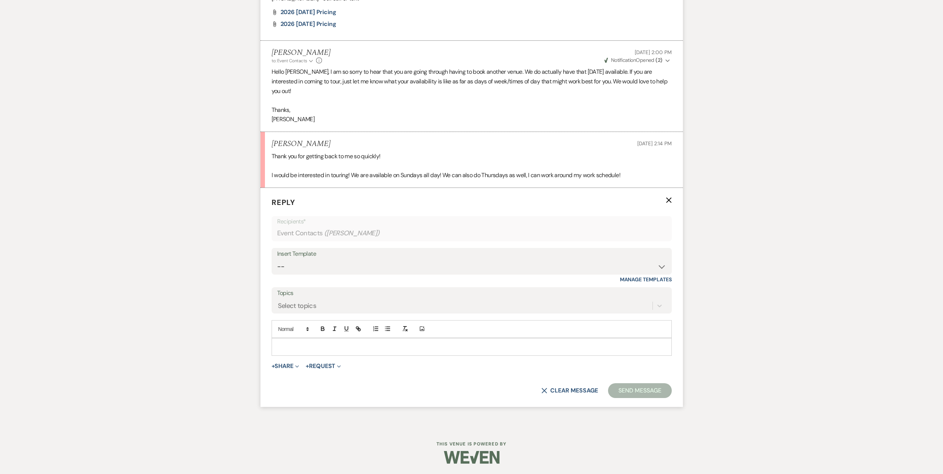
scroll to position [1063, 0]
click at [367, 346] on p at bounding box center [472, 346] width 388 height 8
drag, startPoint x: 321, startPoint y: 347, endPoint x: 321, endPoint y: 341, distance: 6.3
click at [321, 341] on div at bounding box center [472, 346] width 400 height 17
drag, startPoint x: 404, startPoint y: 347, endPoint x: 243, endPoint y: 331, distance: 161.3
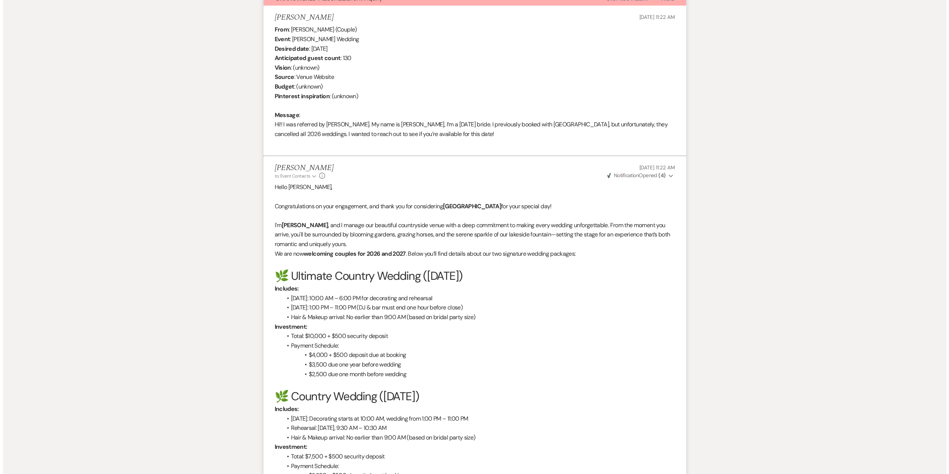
scroll to position [0, 0]
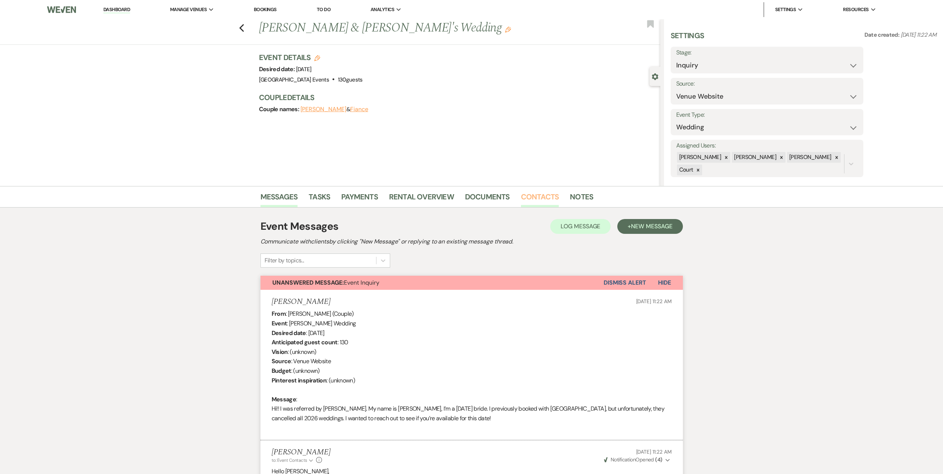
click at [534, 199] on link "Contacts" at bounding box center [540, 199] width 38 height 16
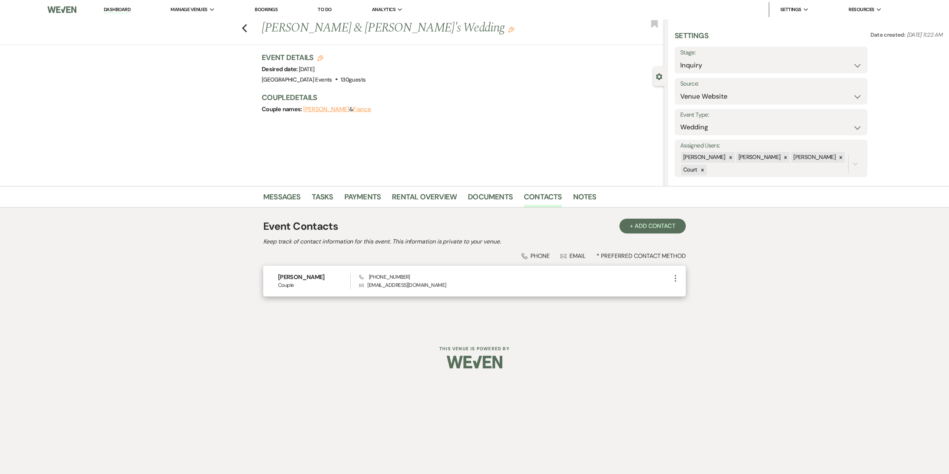
drag, startPoint x: 347, startPoint y: 277, endPoint x: 279, endPoint y: 268, distance: 67.6
click at [279, 268] on div "[PERSON_NAME] Couple Phone [PHONE_NUMBER] Envelope [EMAIL_ADDRESS][DOMAIN_NAME]…" at bounding box center [474, 281] width 423 height 31
click at [323, 380] on html "Dashboard Manage Venues Expand Lakeview Farms Events Bookings To Do Analytics E…" at bounding box center [474, 190] width 949 height 380
click at [248, 24] on div "Previous [PERSON_NAME] & [PERSON_NAME]'s Wedding Edit Bookmark" at bounding box center [330, 32] width 668 height 26
click at [245, 26] on use "button" at bounding box center [244, 28] width 5 height 8
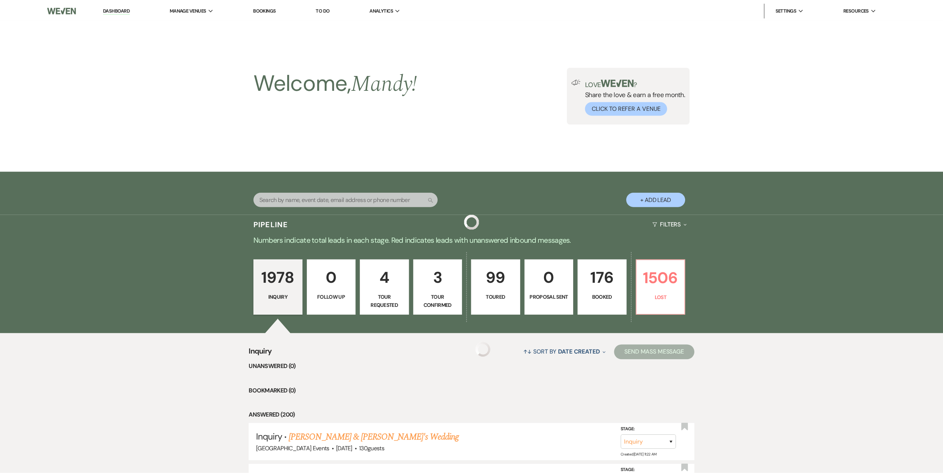
scroll to position [111, 0]
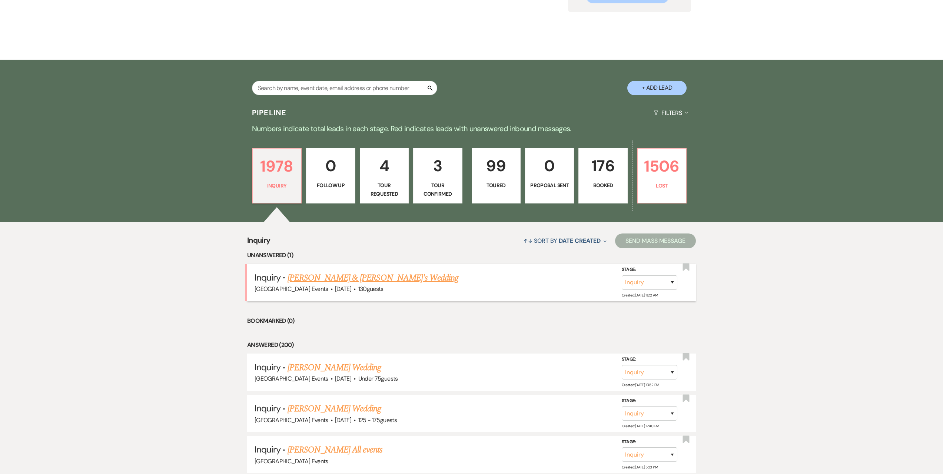
click at [334, 276] on link "[PERSON_NAME] & [PERSON_NAME]'s Wedding" at bounding box center [373, 277] width 171 height 13
select select "5"
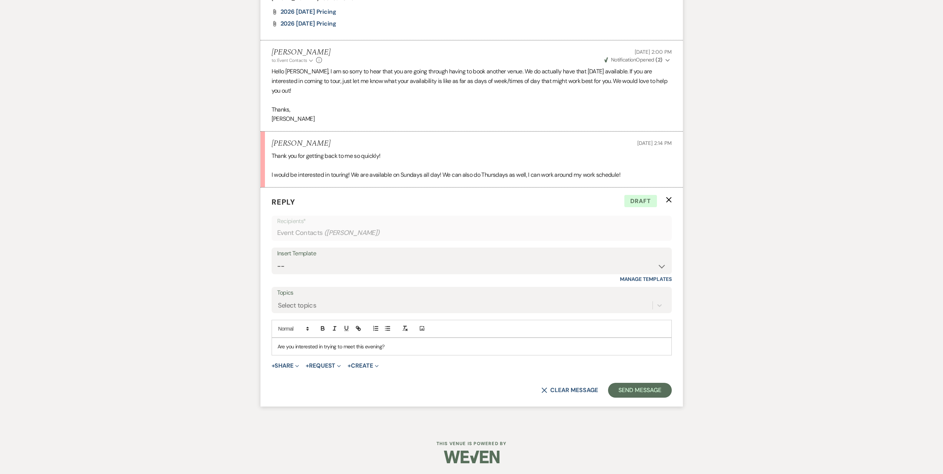
scroll to position [1063, 0]
drag, startPoint x: 414, startPoint y: 348, endPoint x: 252, endPoint y: 352, distance: 162.0
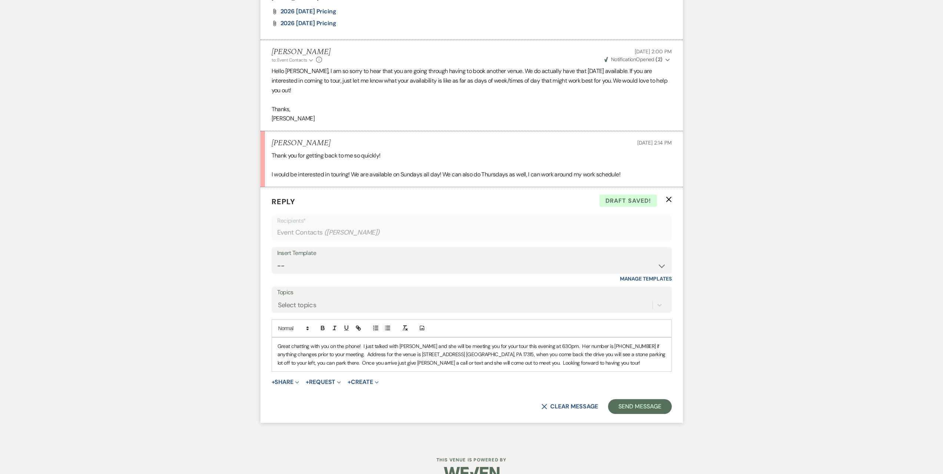
click at [579, 342] on p "Great chatting with you on the phone! I just talked with [PERSON_NAME] and she …" at bounding box center [472, 354] width 388 height 25
click at [338, 350] on p "Great chatting with you on the phone! I just talked with [PERSON_NAME] and she …" at bounding box center [472, 354] width 388 height 25
click at [387, 354] on p "Great chatting with you on the phone! I just talked with [PERSON_NAME] and she …" at bounding box center [472, 354] width 388 height 25
click at [374, 364] on p "Great chatting with you on the phone! I just talked with [PERSON_NAME] and she …" at bounding box center [472, 354] width 388 height 25
click at [531, 362] on p "Great chatting with you on the phone! I just talked with [PERSON_NAME] and she …" at bounding box center [472, 354] width 388 height 25
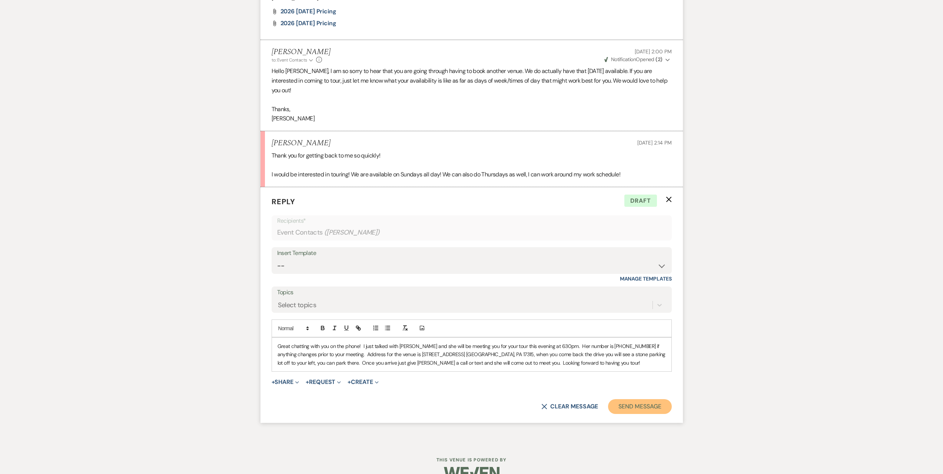
click at [641, 408] on button "Send Message" at bounding box center [639, 406] width 63 height 15
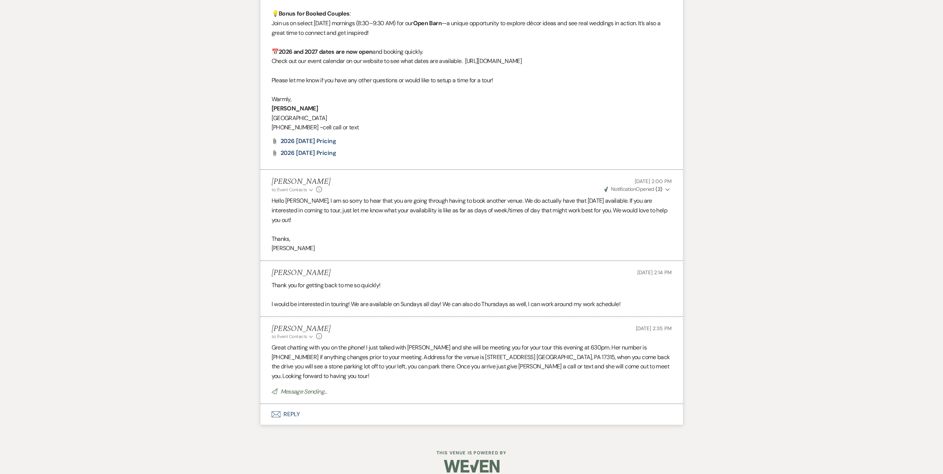
scroll to position [918, 0]
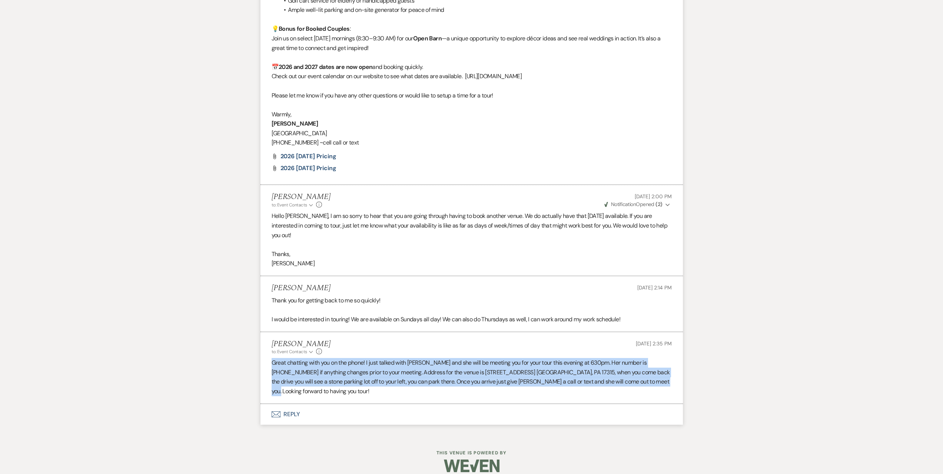
drag, startPoint x: 665, startPoint y: 381, endPoint x: 222, endPoint y: 362, distance: 443.4
click at [507, 376] on p "Great chatting with you on the phone! I just talked with [PERSON_NAME] and she …" at bounding box center [472, 377] width 400 height 38
drag, startPoint x: 655, startPoint y: 381, endPoint x: 257, endPoint y: 359, distance: 399.1
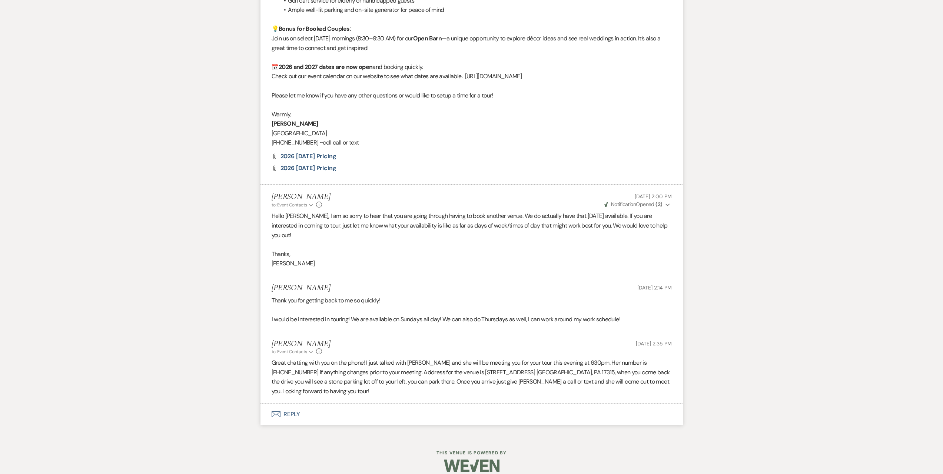
click at [311, 319] on p "I would be interested in touring! We are available on Sundays all day! We can a…" at bounding box center [472, 320] width 400 height 10
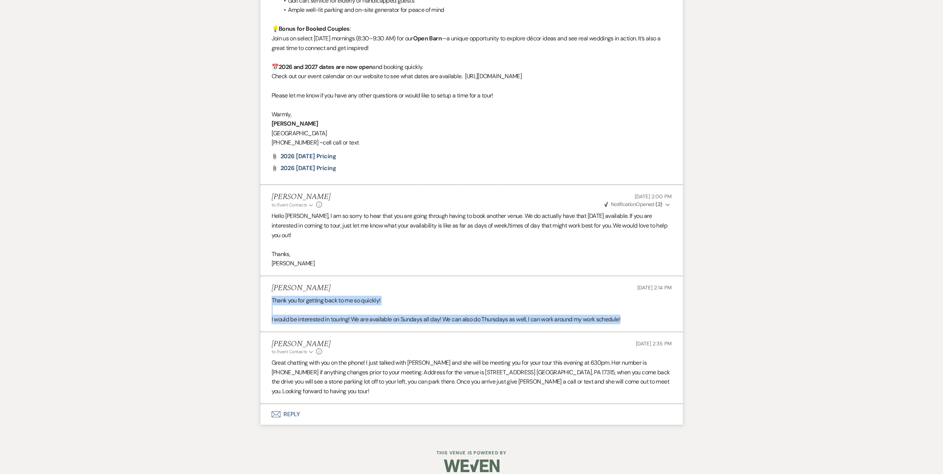
drag, startPoint x: 637, startPoint y: 322, endPoint x: 272, endPoint y: 301, distance: 365.4
click at [272, 301] on div "Thank you for getting back to me so quickly! I would be interested in touring! …" at bounding box center [472, 310] width 400 height 29
click at [279, 306] on p at bounding box center [472, 310] width 400 height 10
drag, startPoint x: 279, startPoint y: 306, endPoint x: 636, endPoint y: 321, distance: 356.5
click at [636, 321] on div "Thank you for getting back to me so quickly! I would be interested in touring! …" at bounding box center [472, 310] width 400 height 29
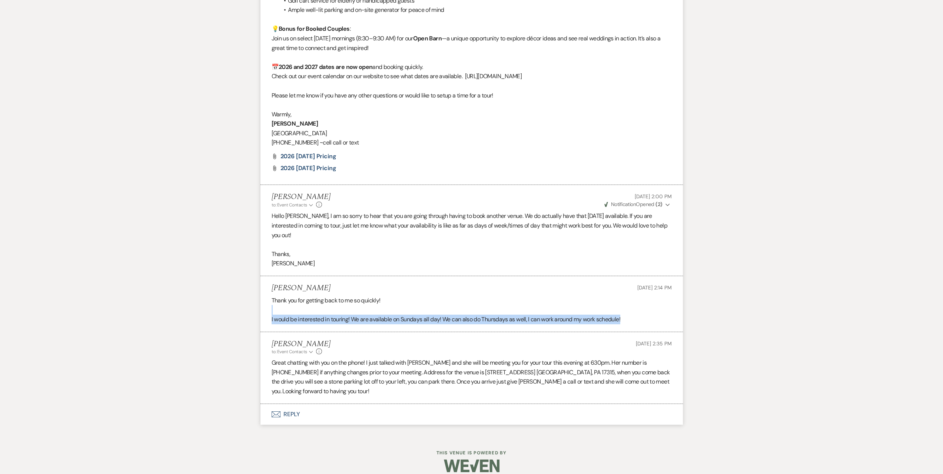
click at [636, 321] on p "I would be interested in touring! We are available on Sundays all day! We can a…" at bounding box center [472, 320] width 400 height 10
drag, startPoint x: 267, startPoint y: 300, endPoint x: 633, endPoint y: 323, distance: 366.6
click at [633, 323] on li "[PERSON_NAME] [DATE] 2:14 PM Thank you for getting back to me so quickly! I wou…" at bounding box center [472, 304] width 423 height 56
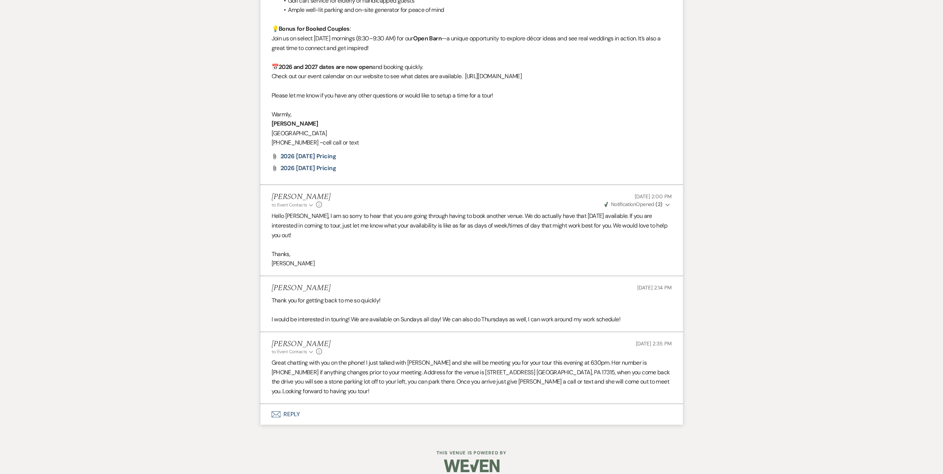
click at [329, 259] on p "[PERSON_NAME]" at bounding box center [472, 264] width 400 height 10
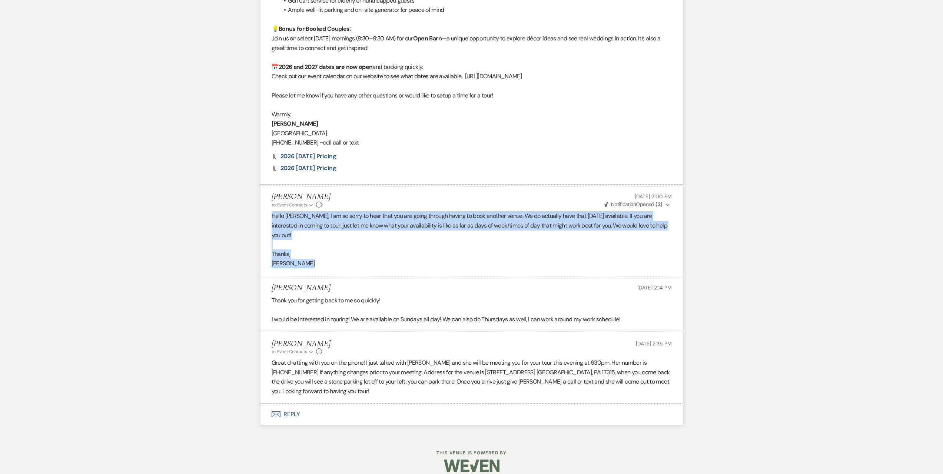
drag, startPoint x: 328, startPoint y: 264, endPoint x: 269, endPoint y: 215, distance: 76.4
click at [269, 215] on li "[PERSON_NAME] to: Event Contacts Expand Info [DATE] 2:00 PM Weven Check Notific…" at bounding box center [472, 230] width 423 height 91
click at [422, 228] on p "Hello [PERSON_NAME], I am so sorry to hear that you are going through having to…" at bounding box center [472, 225] width 400 height 29
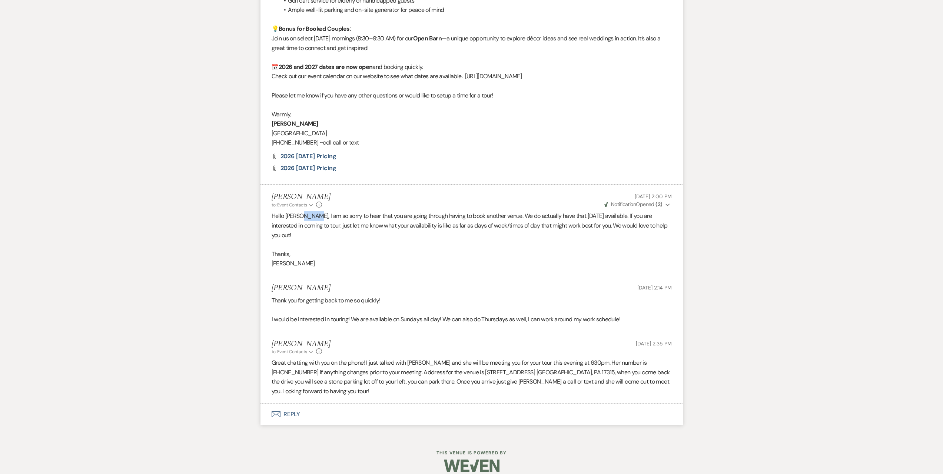
drag, startPoint x: 301, startPoint y: 214, endPoint x: 307, endPoint y: 217, distance: 6.8
click at [307, 217] on p "Hello [PERSON_NAME], I am so sorry to hear that you are going through having to…" at bounding box center [472, 225] width 400 height 29
click at [306, 217] on p "Hello [PERSON_NAME], I am so sorry to hear that you are going through having to…" at bounding box center [472, 225] width 400 height 29
drag, startPoint x: 301, startPoint y: 214, endPoint x: 306, endPoint y: 215, distance: 5.2
click at [306, 215] on p "Hello [PERSON_NAME], I am so sorry to hear that you are going through having to…" at bounding box center [472, 225] width 400 height 29
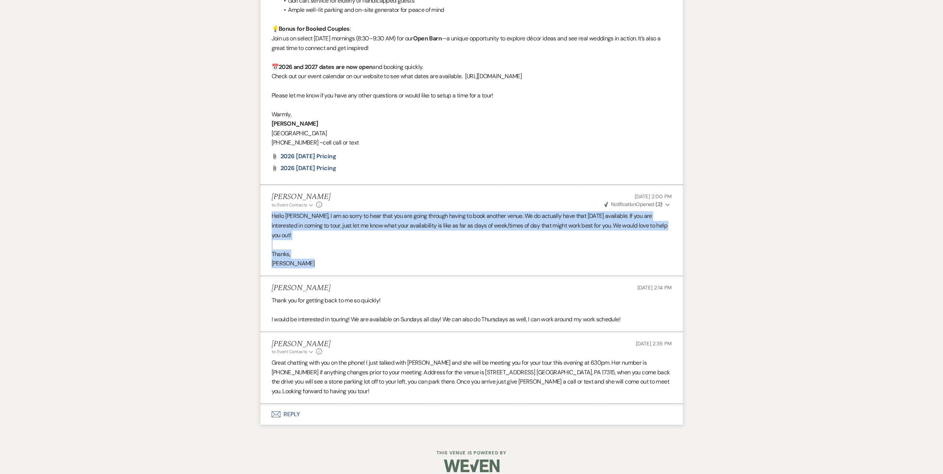
drag, startPoint x: 272, startPoint y: 215, endPoint x: 322, endPoint y: 261, distance: 67.9
click at [322, 261] on div "Hello [PERSON_NAME], I am so sorry to hear that you are going through having to…" at bounding box center [472, 239] width 400 height 57
click at [322, 261] on p "[PERSON_NAME]" at bounding box center [472, 264] width 400 height 10
drag, startPoint x: 322, startPoint y: 261, endPoint x: 260, endPoint y: 215, distance: 77.0
click at [261, 215] on li "[PERSON_NAME] to: Event Contacts Expand Info [DATE] 2:00 PM Weven Check Notific…" at bounding box center [472, 230] width 423 height 91
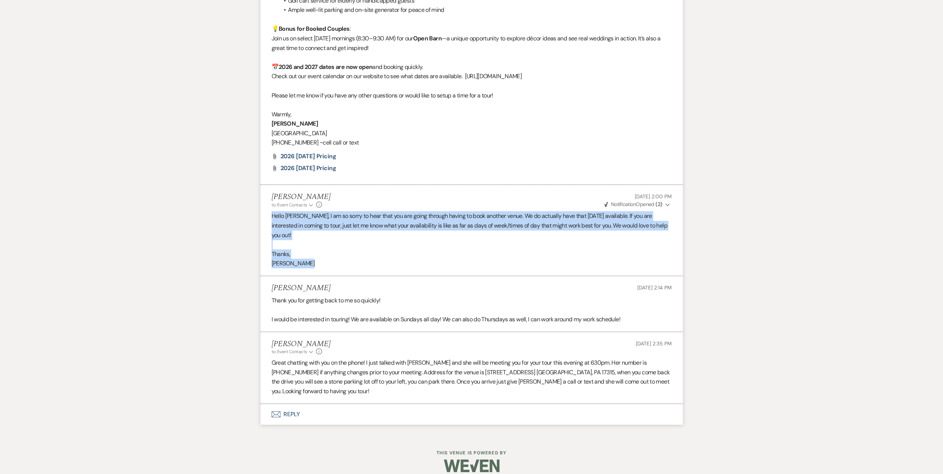
click at [261, 215] on li "[PERSON_NAME] to: Event Contacts Expand Info [DATE] 2:00 PM Weven Check Notific…" at bounding box center [472, 230] width 423 height 91
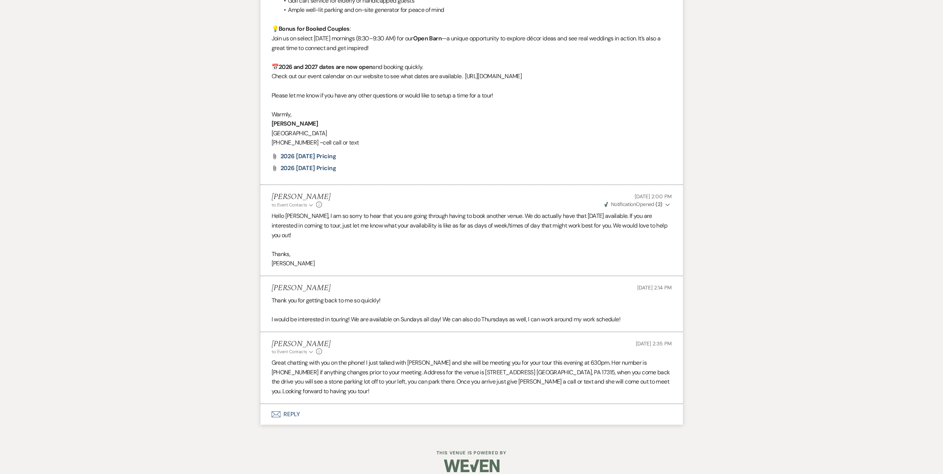
click at [319, 223] on p "Hello [PERSON_NAME], I am so sorry to hear that you are going through having to…" at bounding box center [472, 225] width 400 height 29
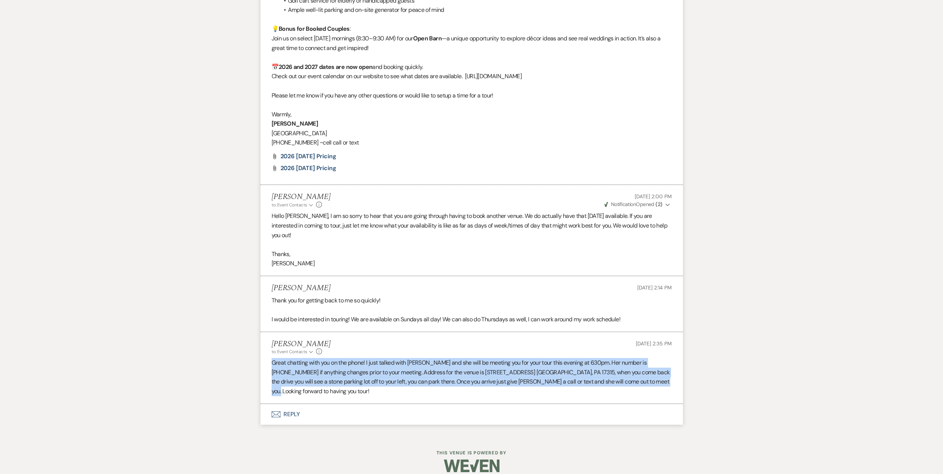
drag, startPoint x: 661, startPoint y: 380, endPoint x: 267, endPoint y: 363, distance: 394.4
click at [267, 363] on li "[PERSON_NAME] to: Event Contacts Expand Info [DATE] 2:35 PM Great chatting with…" at bounding box center [472, 368] width 423 height 72
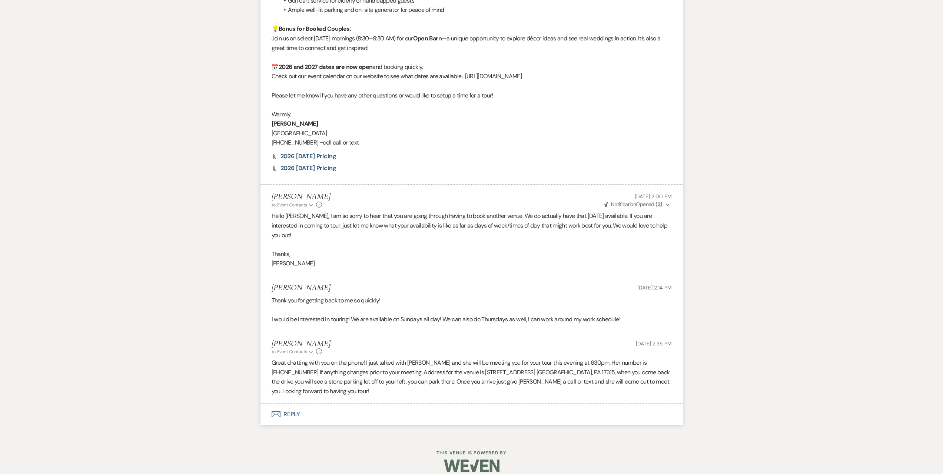
click at [417, 319] on p "I would be interested in touring! We are available on Sundays all day! We can a…" at bounding box center [472, 320] width 400 height 10
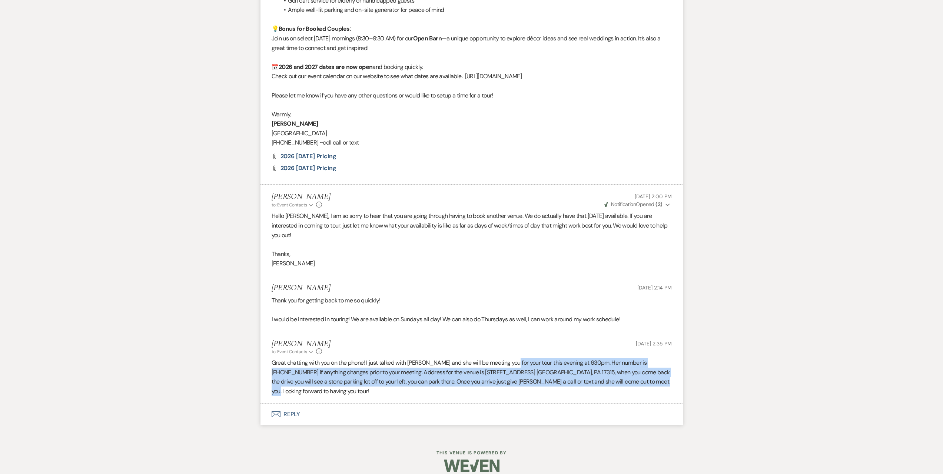
drag, startPoint x: 651, startPoint y: 381, endPoint x: 447, endPoint y: 365, distance: 205.2
click at [499, 366] on p "Great chatting with you on the phone! I just talked with [PERSON_NAME] and she …" at bounding box center [472, 377] width 400 height 38
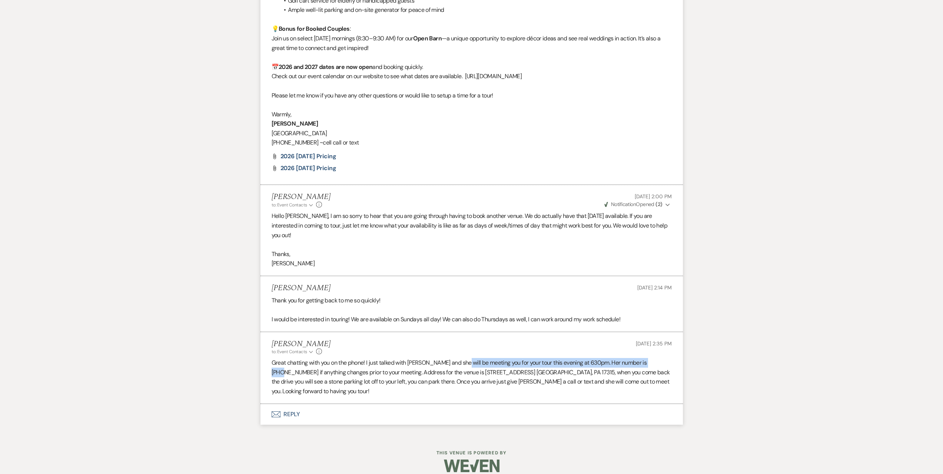
drag, startPoint x: 447, startPoint y: 365, endPoint x: 272, endPoint y: 368, distance: 174.2
click at [272, 368] on p "Great chatting with you on the phone! I just talked with [PERSON_NAME] and she …" at bounding box center [472, 377] width 400 height 38
click at [302, 364] on p "Great chatting with you on the phone! I just talked with [PERSON_NAME] and she …" at bounding box center [472, 377] width 400 height 38
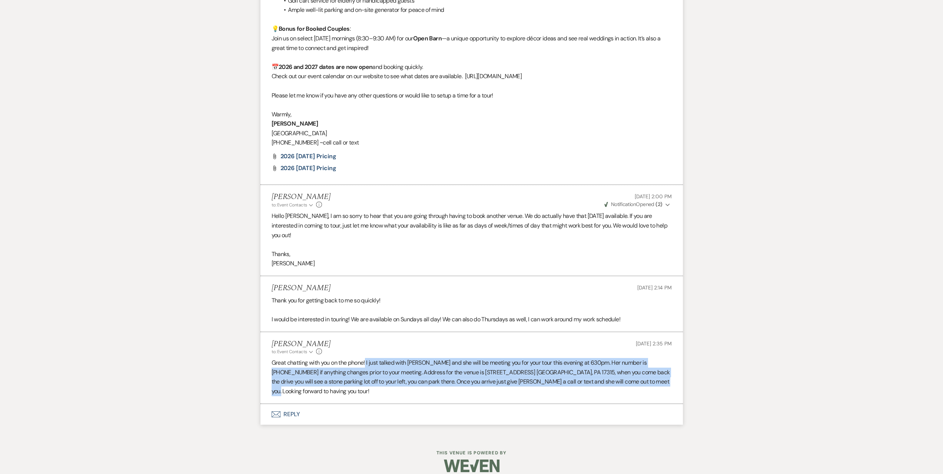
drag, startPoint x: 367, startPoint y: 361, endPoint x: 657, endPoint y: 390, distance: 292.1
click at [657, 390] on li "[PERSON_NAME] to: Event Contacts Expand Info [DATE] 2:35 PM Great chatting with…" at bounding box center [472, 368] width 423 height 72
click at [657, 384] on p "Great chatting with you on the phone! I just talked with [PERSON_NAME] and she …" at bounding box center [472, 377] width 400 height 38
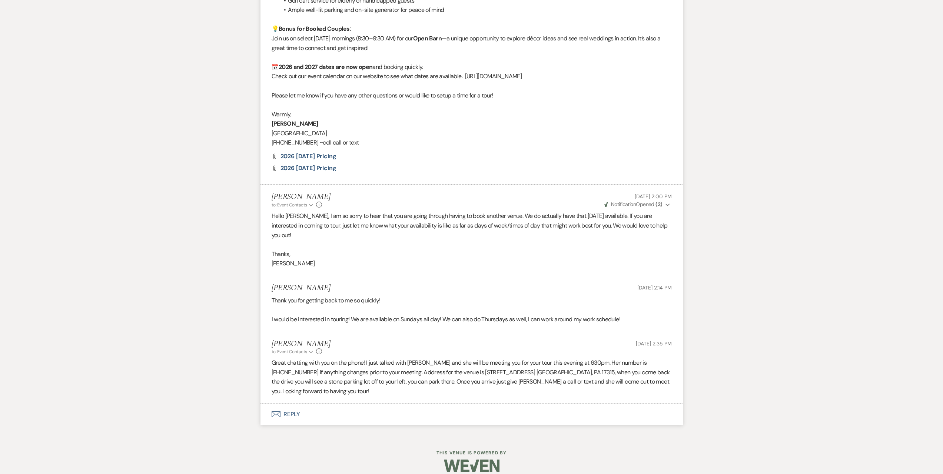
click at [457, 232] on p "Hello [PERSON_NAME], I am so sorry to hear that you are going through having to…" at bounding box center [472, 225] width 400 height 29
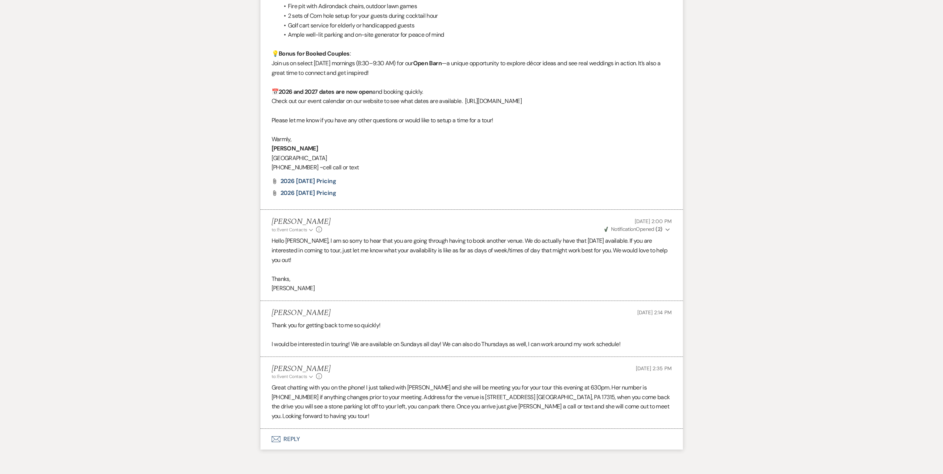
scroll to position [881, 0]
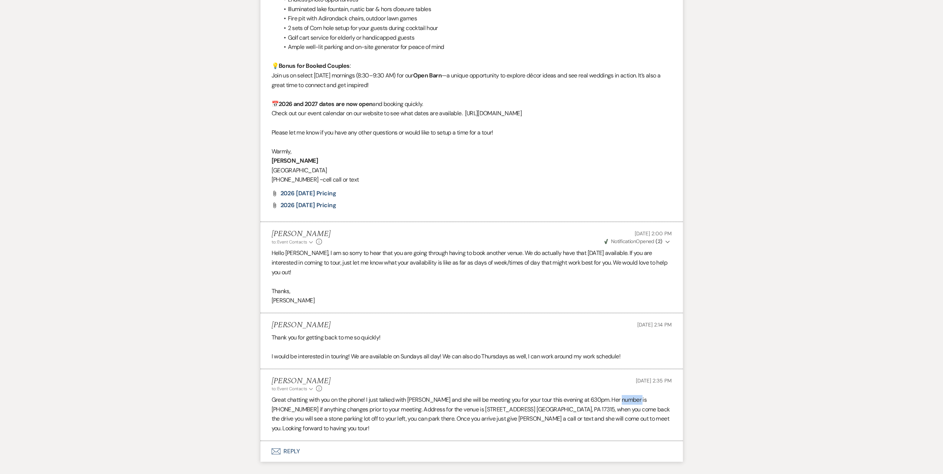
drag, startPoint x: 638, startPoint y: 400, endPoint x: 621, endPoint y: 402, distance: 17.5
click at [621, 402] on p "Great chatting with you on the phone! I just talked with [PERSON_NAME] and she …" at bounding box center [472, 414] width 400 height 38
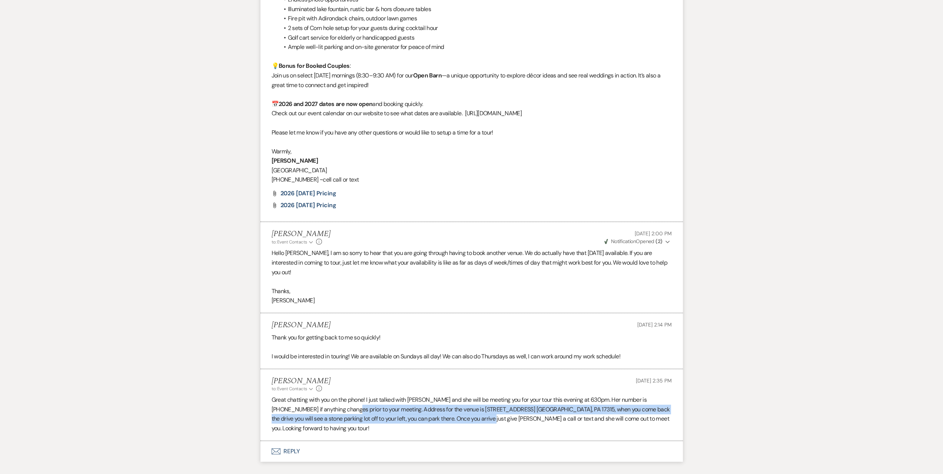
drag, startPoint x: 342, startPoint y: 408, endPoint x: 469, endPoint y: 425, distance: 127.2
click at [469, 425] on li "[PERSON_NAME] to: Event Contacts Expand Info [DATE] 2:35 PM Great chatting with…" at bounding box center [472, 405] width 423 height 72
click at [486, 414] on p "Great chatting with you on the phone! I just talked with [PERSON_NAME] and she …" at bounding box center [472, 414] width 400 height 38
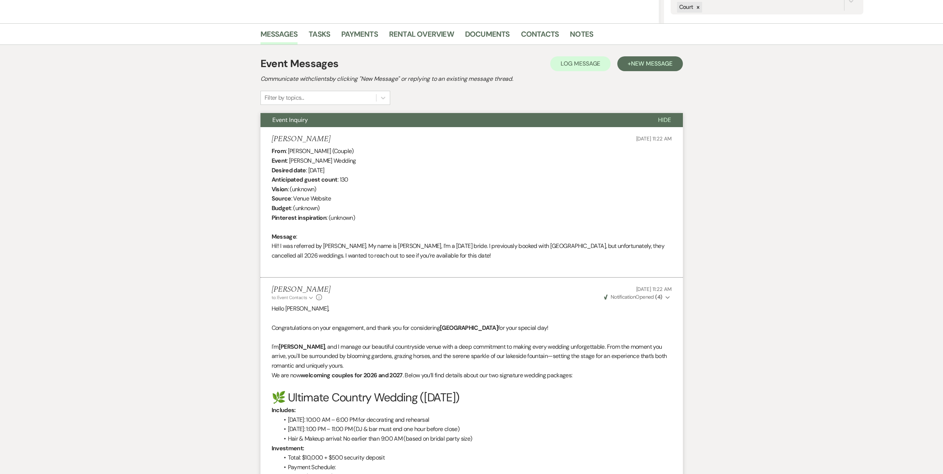
scroll to position [0, 0]
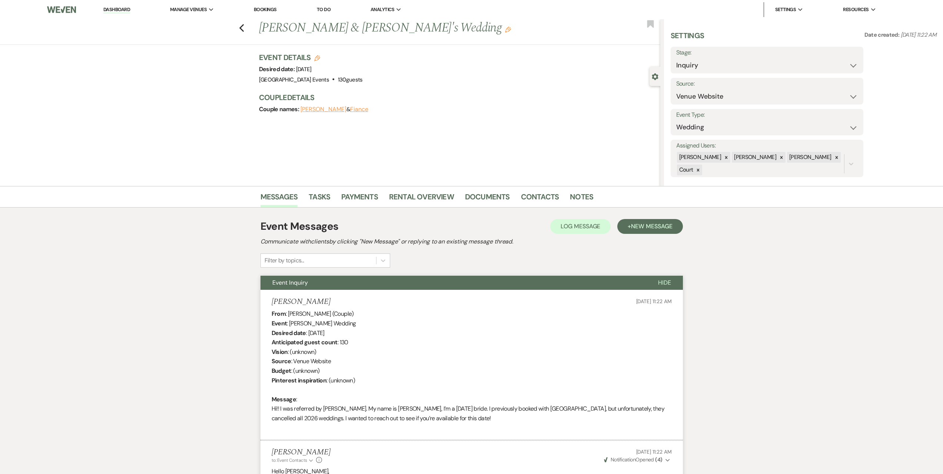
click at [116, 10] on link "Dashboard" at bounding box center [116, 9] width 27 height 7
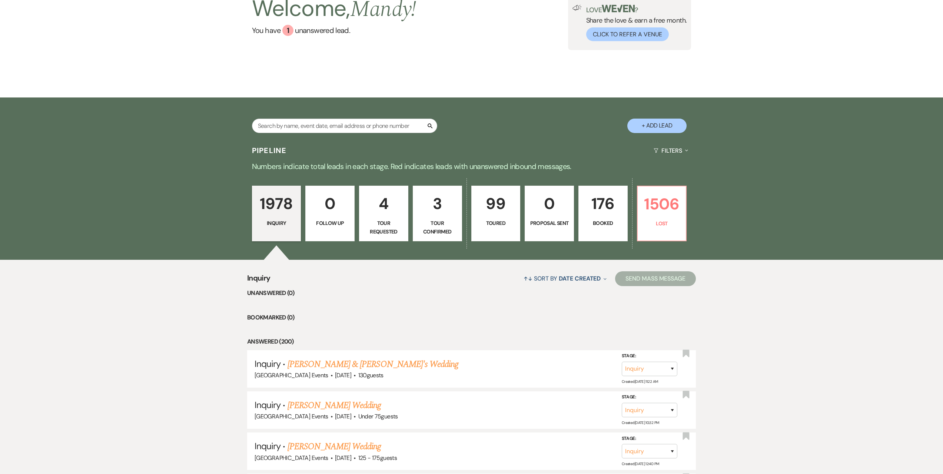
scroll to position [74, 0]
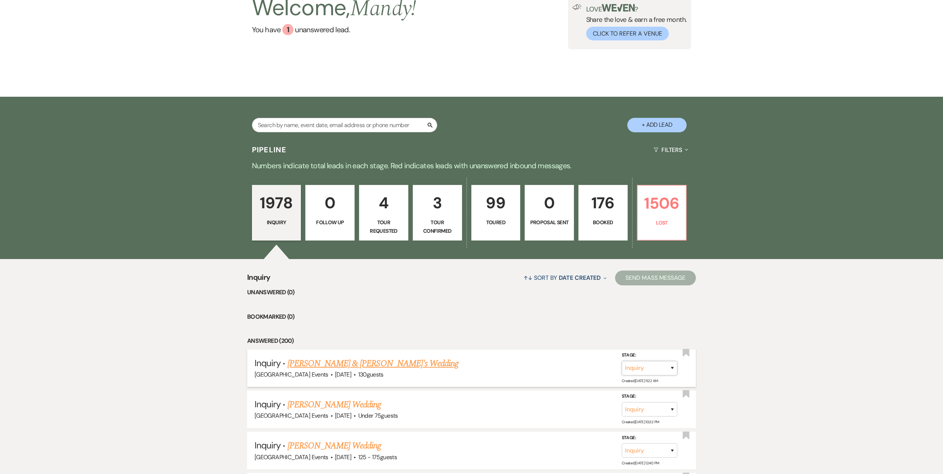
click at [652, 368] on select "Inquiry Follow Up Tour Requested Tour Confirmed Toured Proposal Sent Booked Lost" at bounding box center [650, 368] width 56 height 14
select select "4"
click at [622, 361] on select "Inquiry Follow Up Tour Requested Tour Confirmed Toured Proposal Sent Booked Lost" at bounding box center [650, 368] width 56 height 14
click at [668, 368] on button "Save" at bounding box center [662, 368] width 37 height 15
click at [379, 218] on link "4 Tour Requested" at bounding box center [383, 213] width 49 height 56
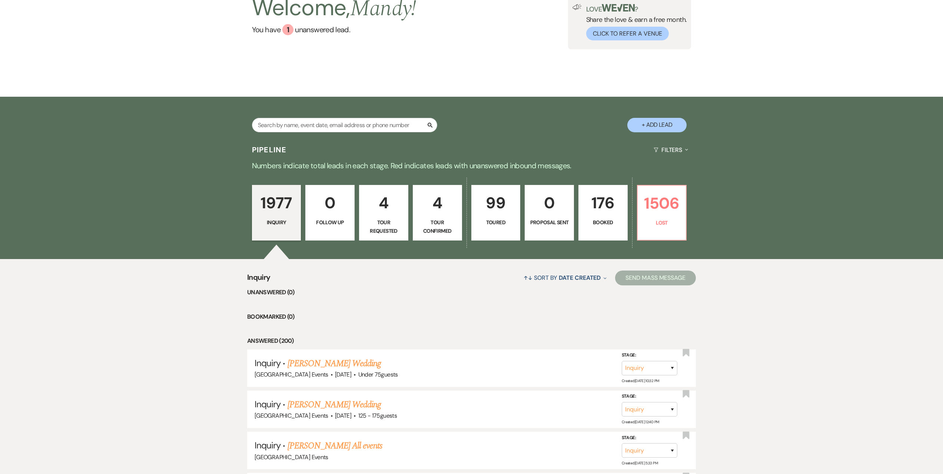
select select "2"
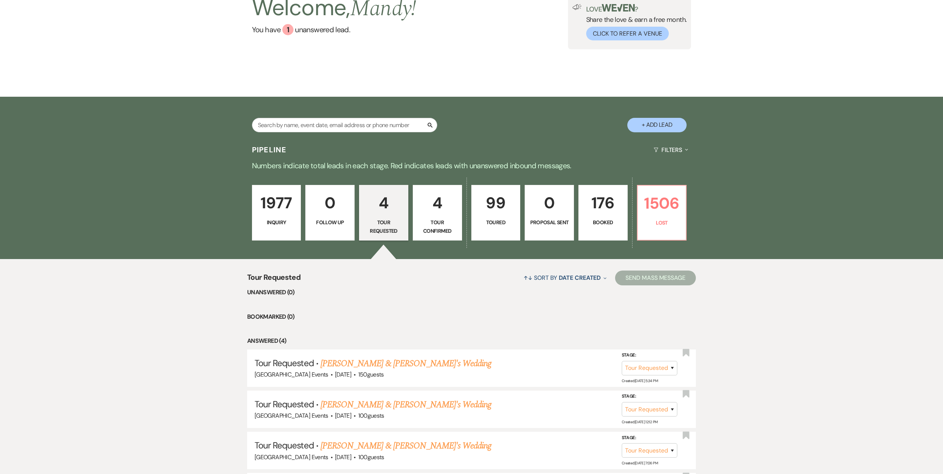
click at [428, 218] on link "4 Tour Confirmed" at bounding box center [437, 213] width 49 height 56
select select "4"
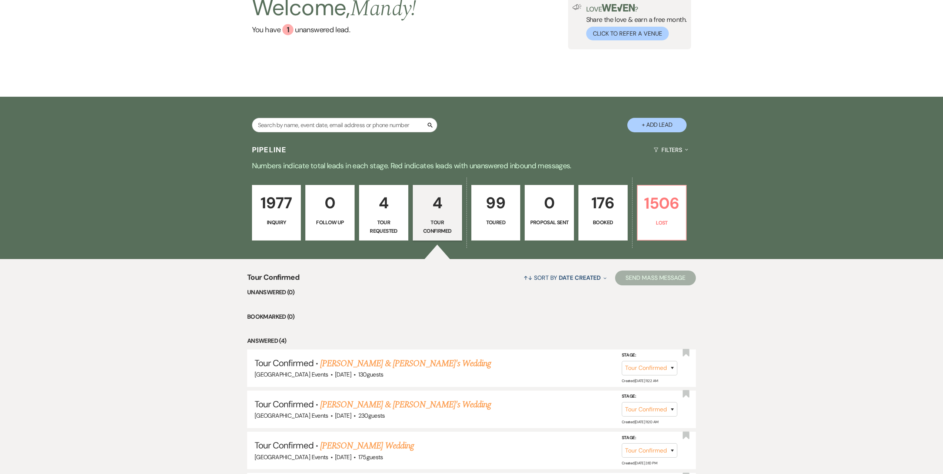
click at [384, 215] on p "4" at bounding box center [384, 203] width 40 height 25
select select "2"
